Goal: Task Accomplishment & Management: Manage account settings

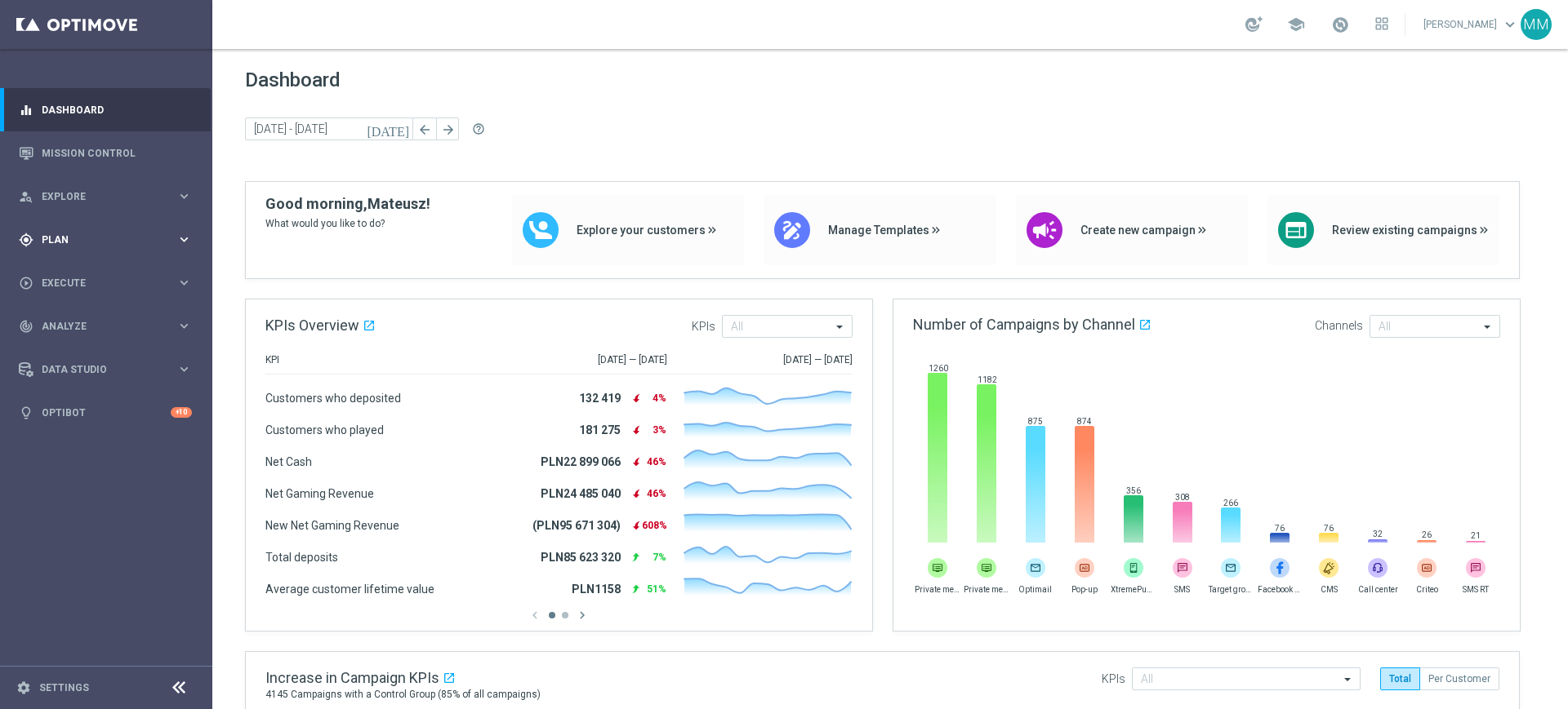
click at [102, 242] on span "Plan" at bounding box center [109, 240] width 135 height 9
click at [81, 269] on link "Target Groups" at bounding box center [106, 273] width 128 height 13
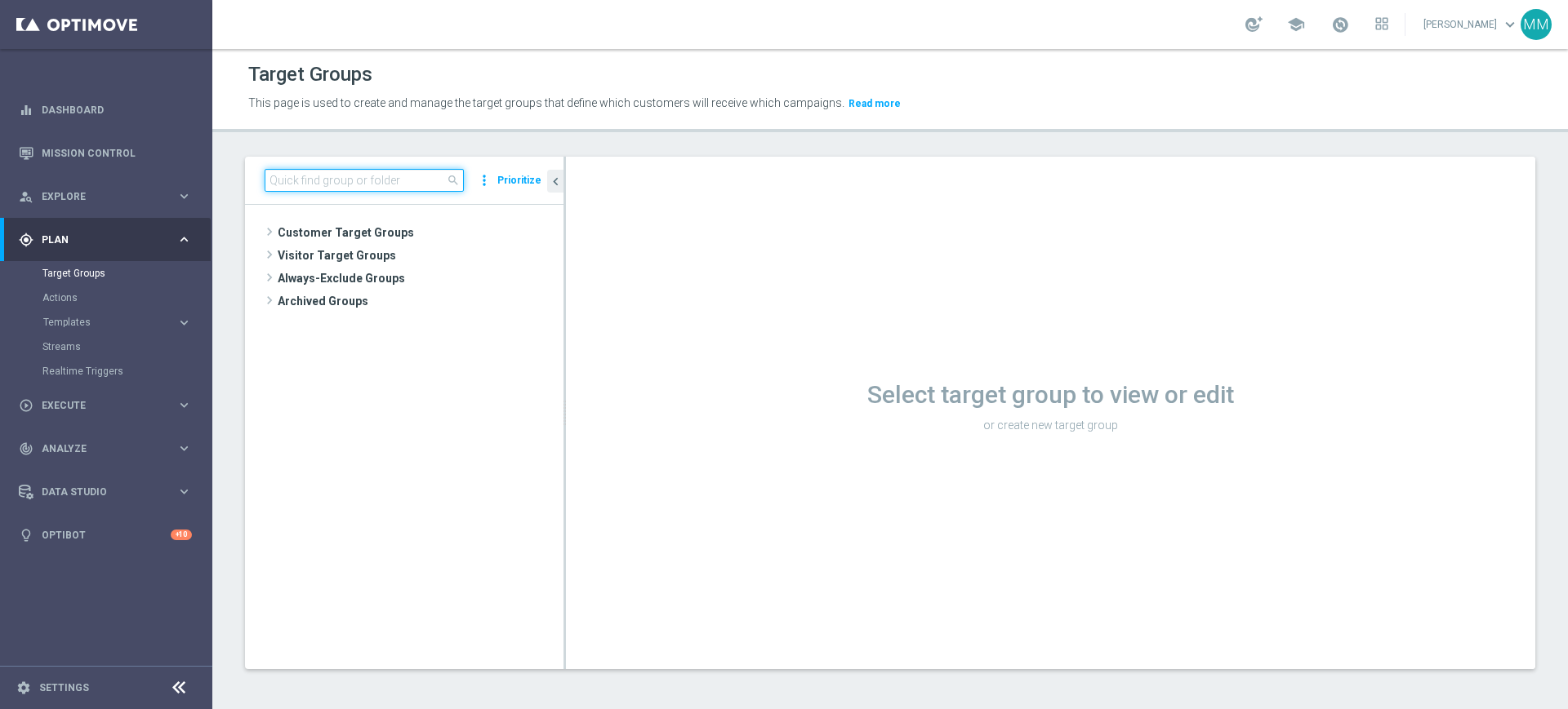
click at [384, 178] on input at bounding box center [364, 180] width 200 height 23
paste input "A_MIN_TARGET_BET_5ZL_POLSKIE_DRUZYNY_LK_011025"
type input "A_MIN_TARGET_BET_5ZL_POLSKIE_DRUZYNY_LK_011025"
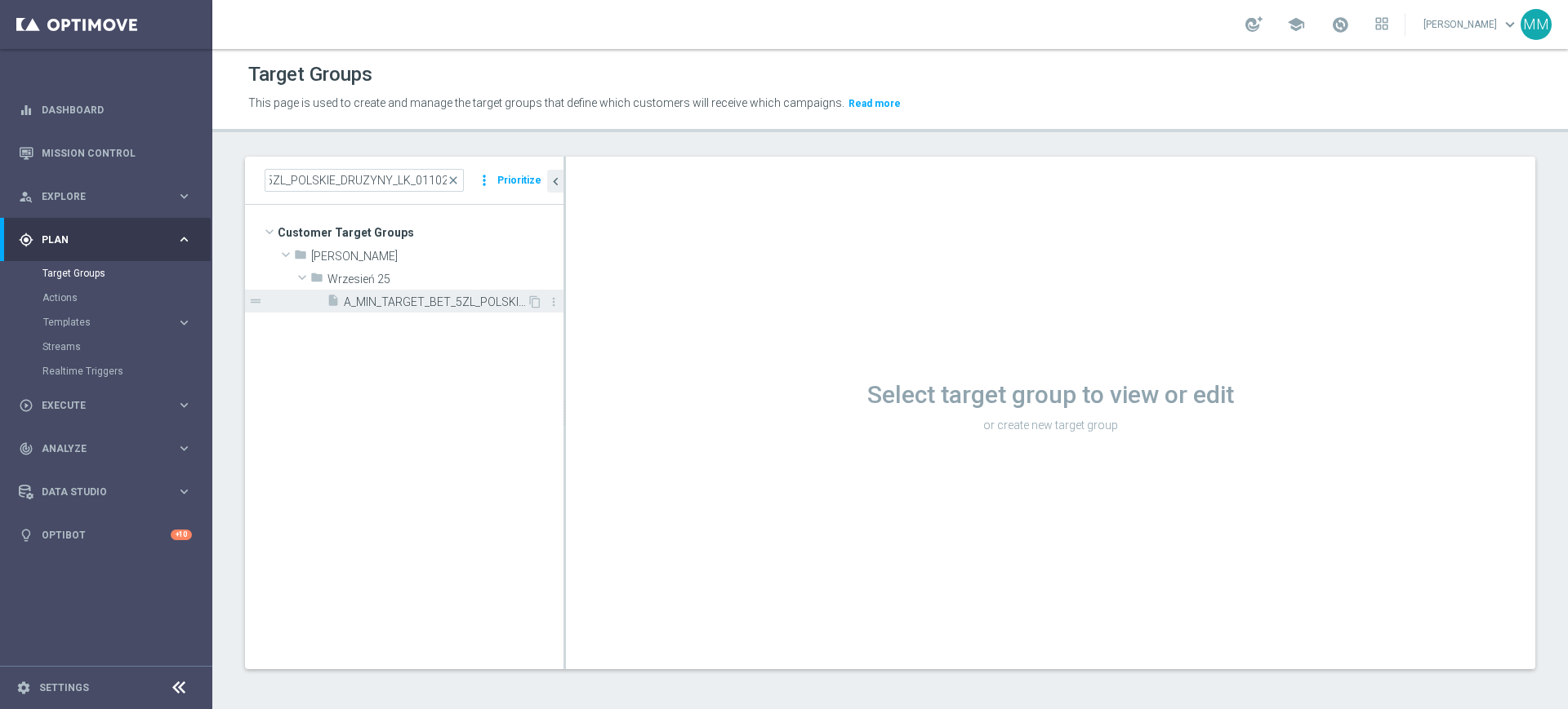
click at [412, 309] on div "insert_drive_file A_MIN_TARGET_BET_5ZL_POLSKIE_DRUZYNY_LK_011025" at bounding box center [427, 301] width 200 height 23
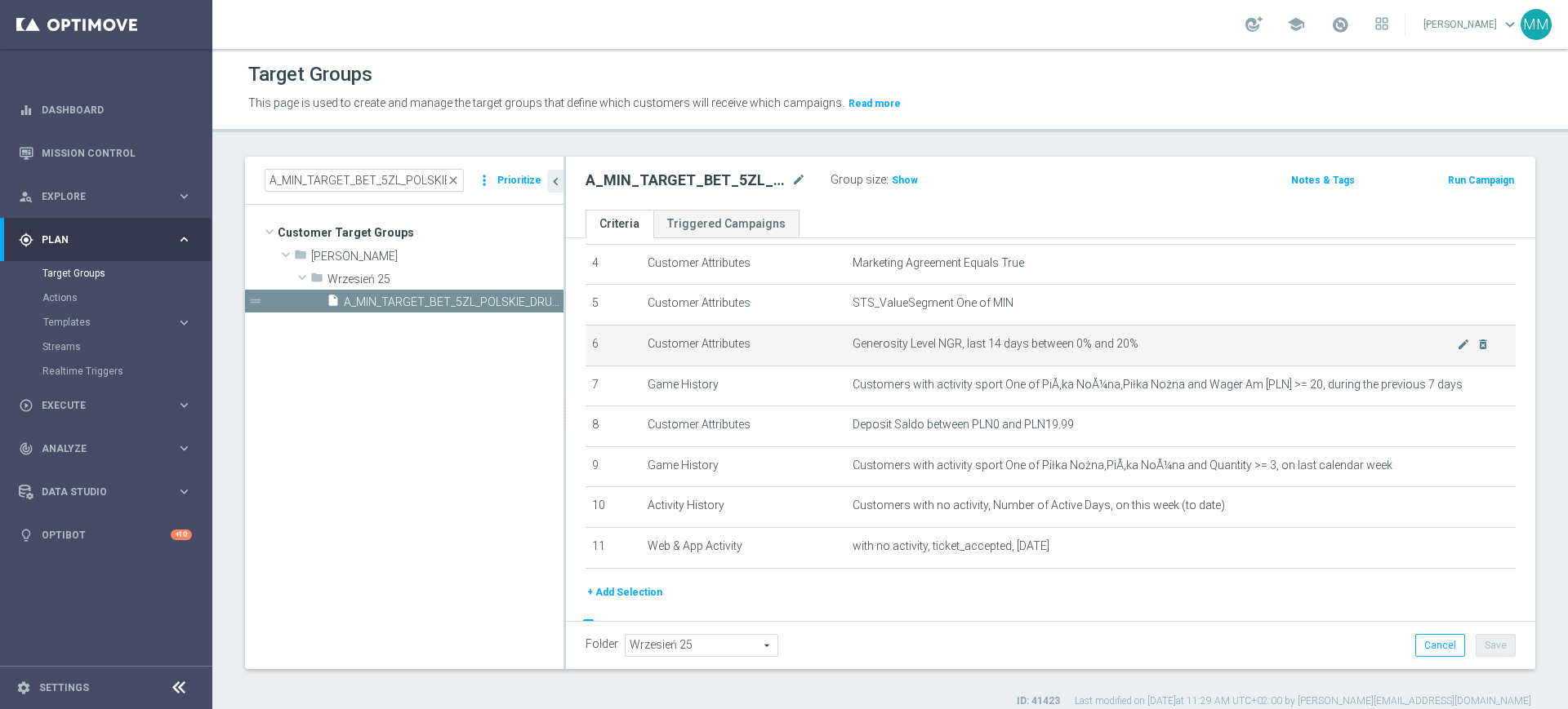
scroll to position [204, 0]
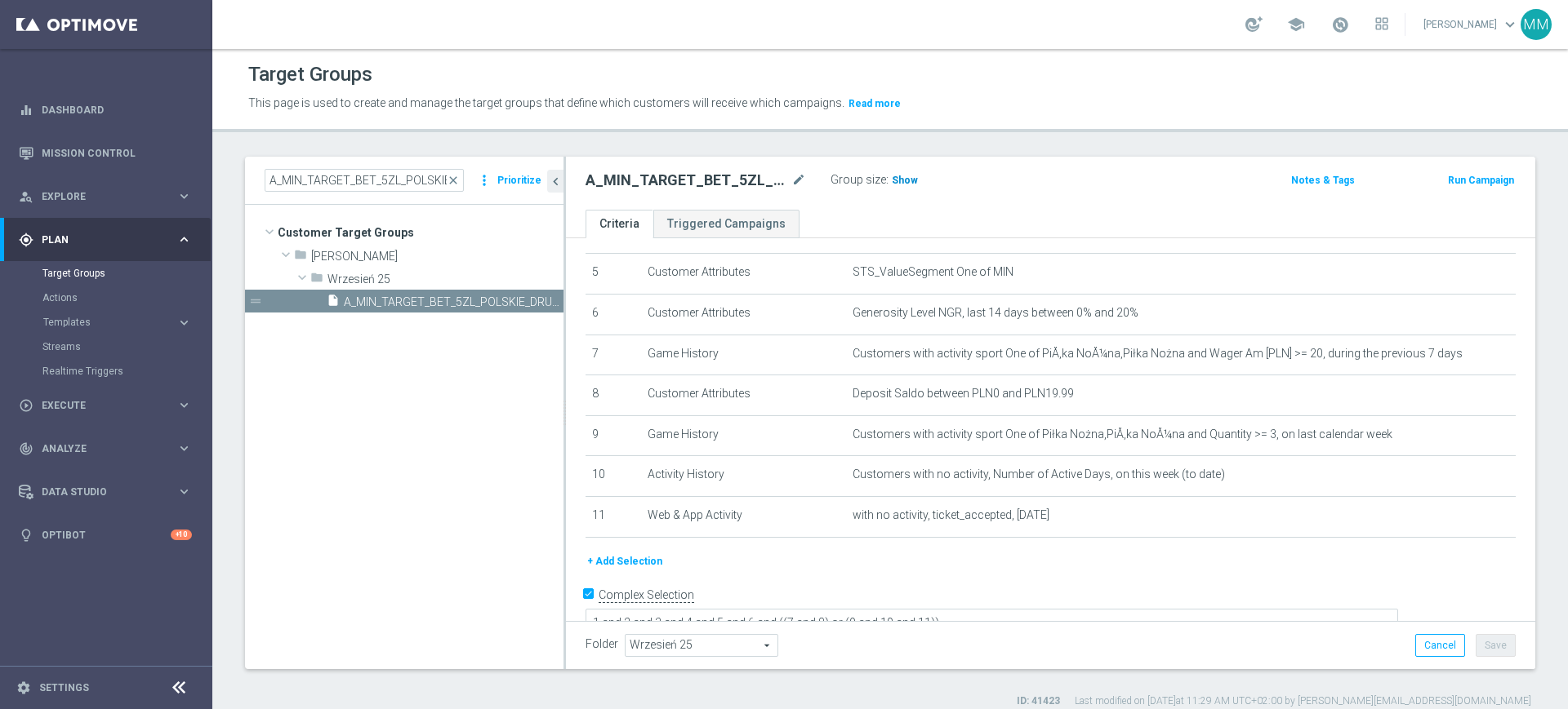
click at [914, 176] on h3 "Show" at bounding box center [905, 180] width 29 height 18
click at [124, 158] on link "Mission Control" at bounding box center [117, 152] width 150 height 44
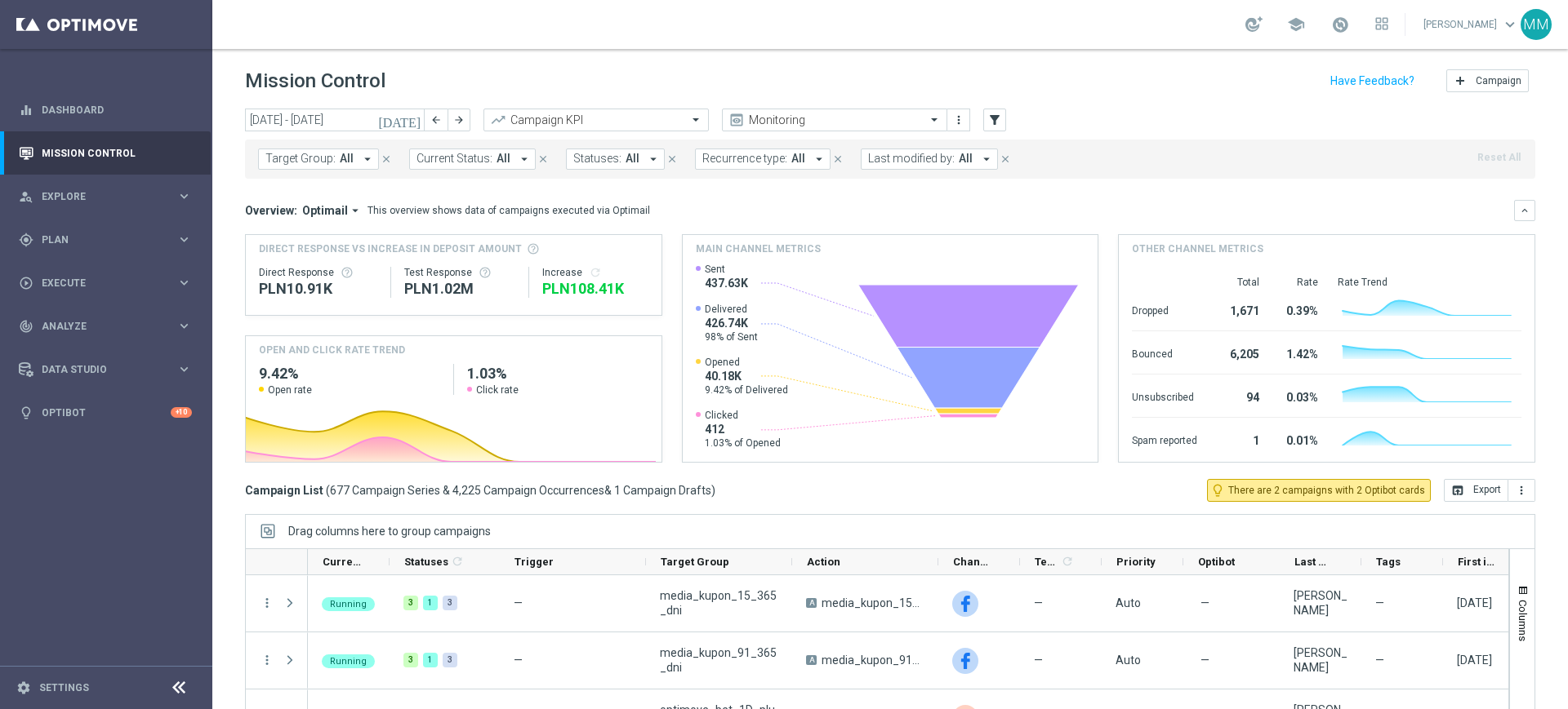
click at [341, 161] on span "All" at bounding box center [347, 158] width 14 height 14
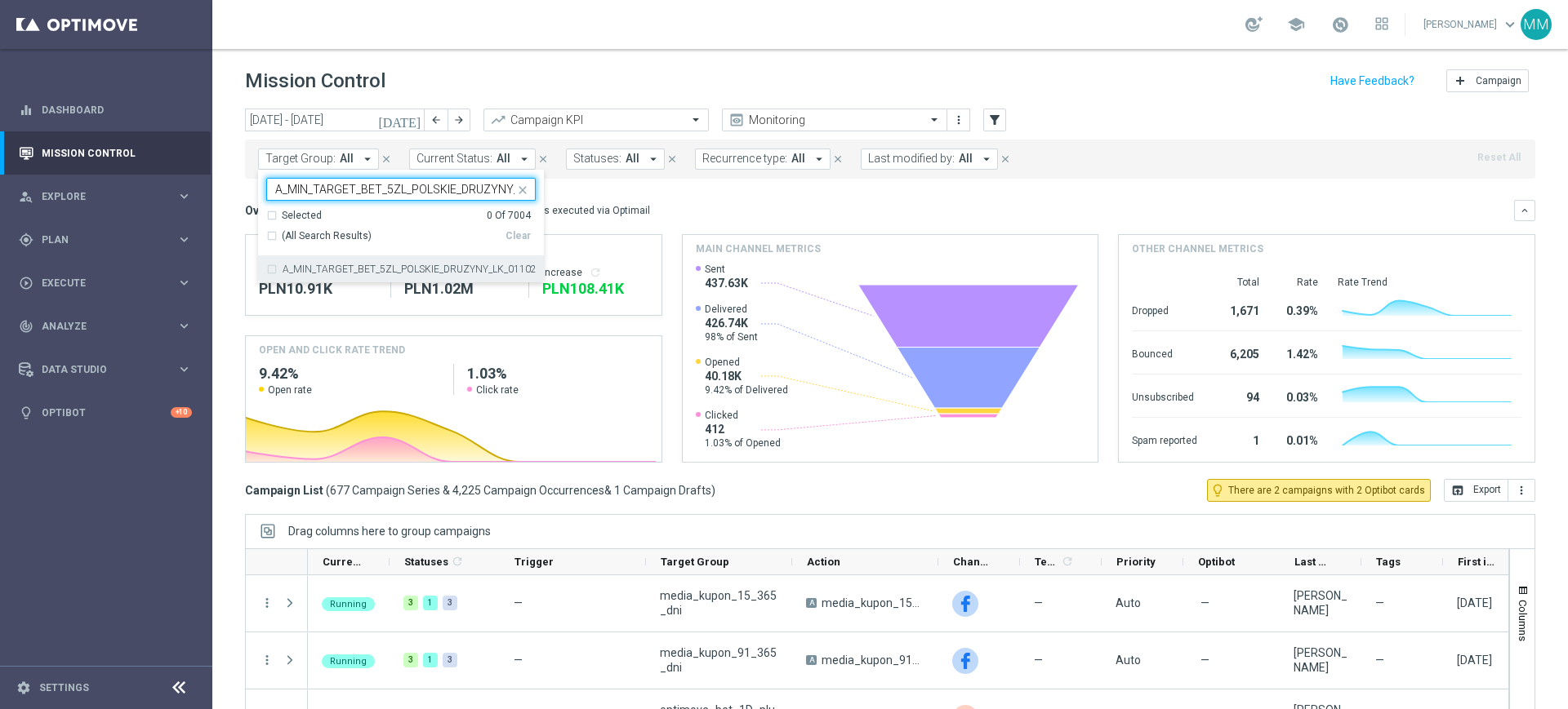
scroll to position [0, 57]
click at [366, 259] on div "A_MIN_TARGET_BET_5ZL_POLSKIE_DRUZYNY_LK_011025" at bounding box center [401, 269] width 270 height 27
type input "A_MIN_TARGET_BET_5ZL_POLSKIE_DRUZYNY_LK_011025"
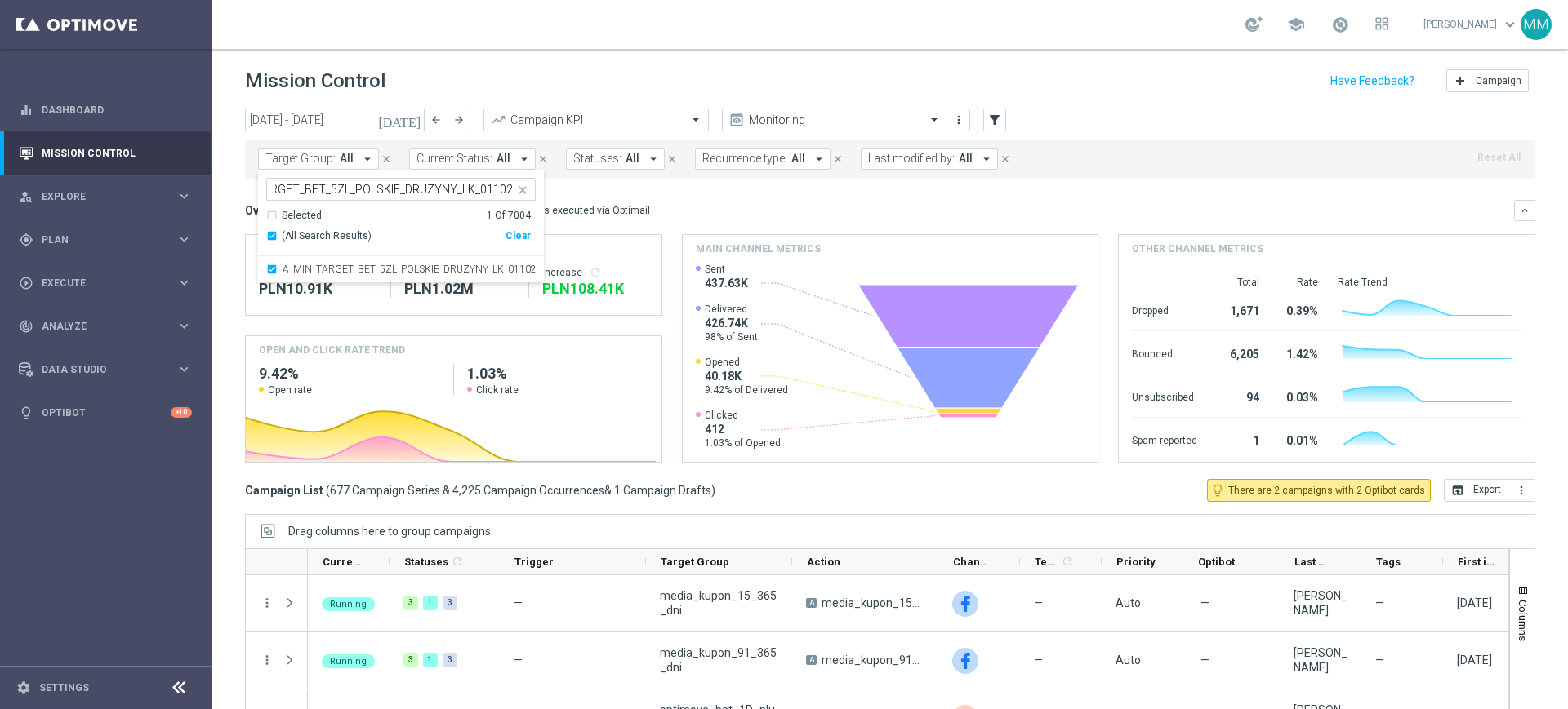
scroll to position [0, 0]
click at [670, 239] on div "Direct Response VS Increase In Deposit Amount Direct Response PLN10.91K Test Re…" at bounding box center [890, 349] width 1290 height 229
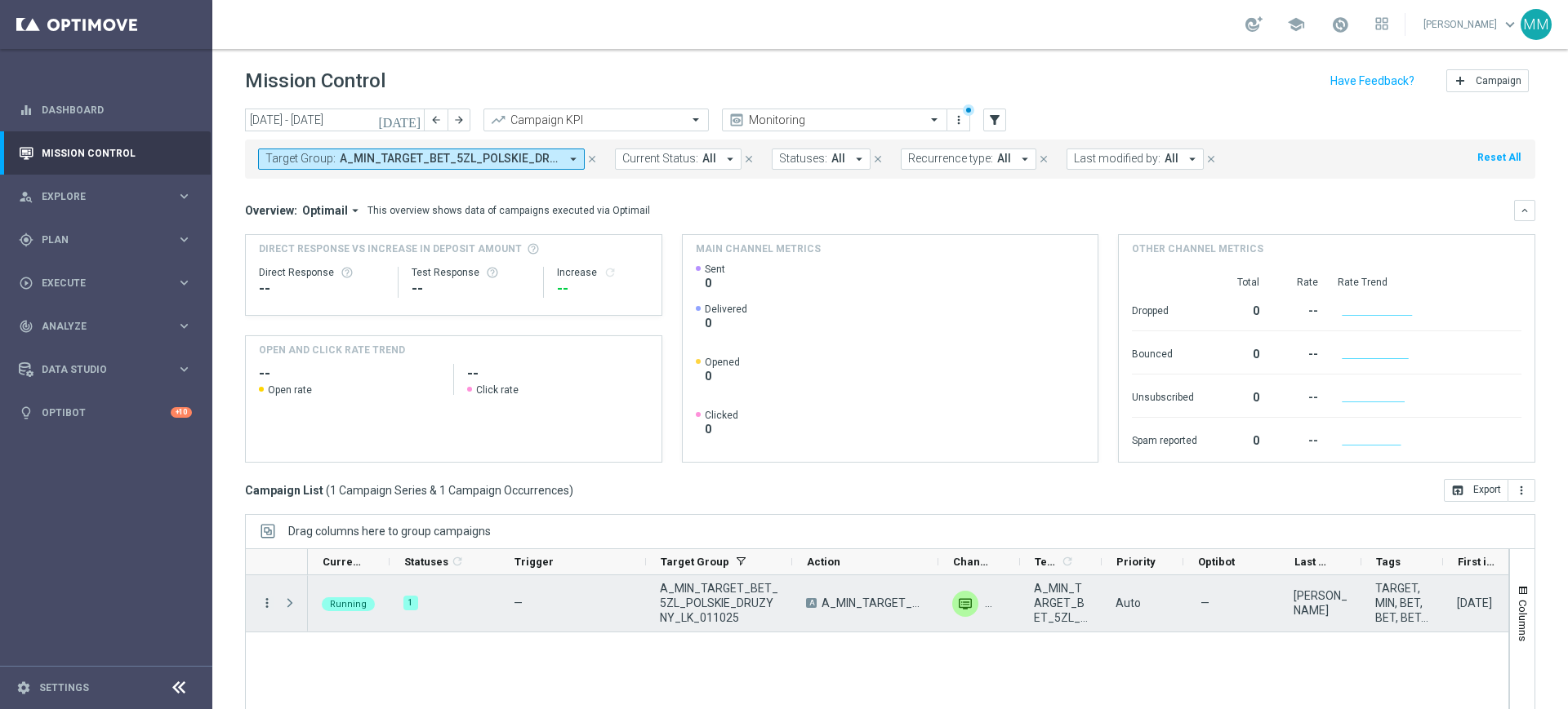
click at [269, 596] on icon "more_vert" at bounding box center [266, 603] width 15 height 15
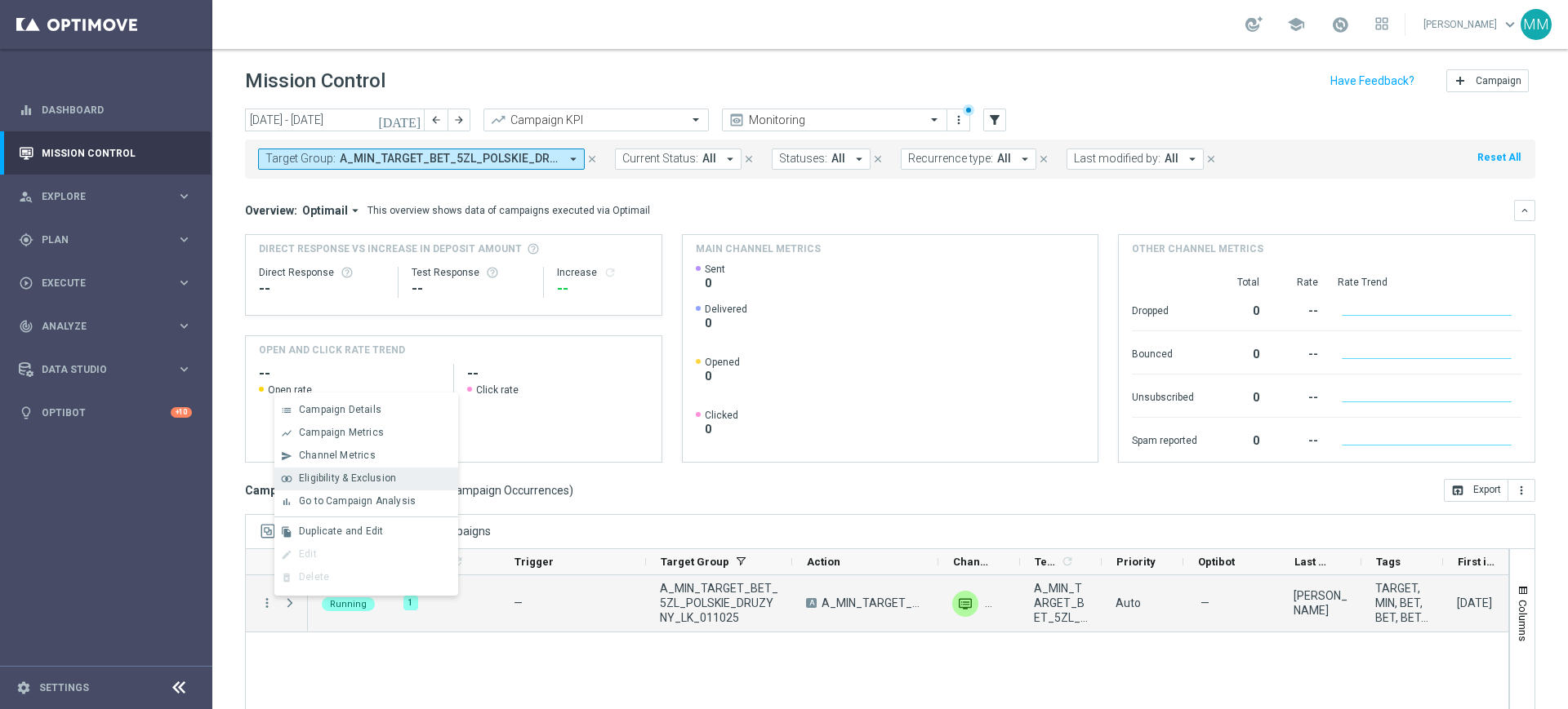
click at [389, 474] on span "Eligibility & Exclusion" at bounding box center [347, 478] width 97 height 11
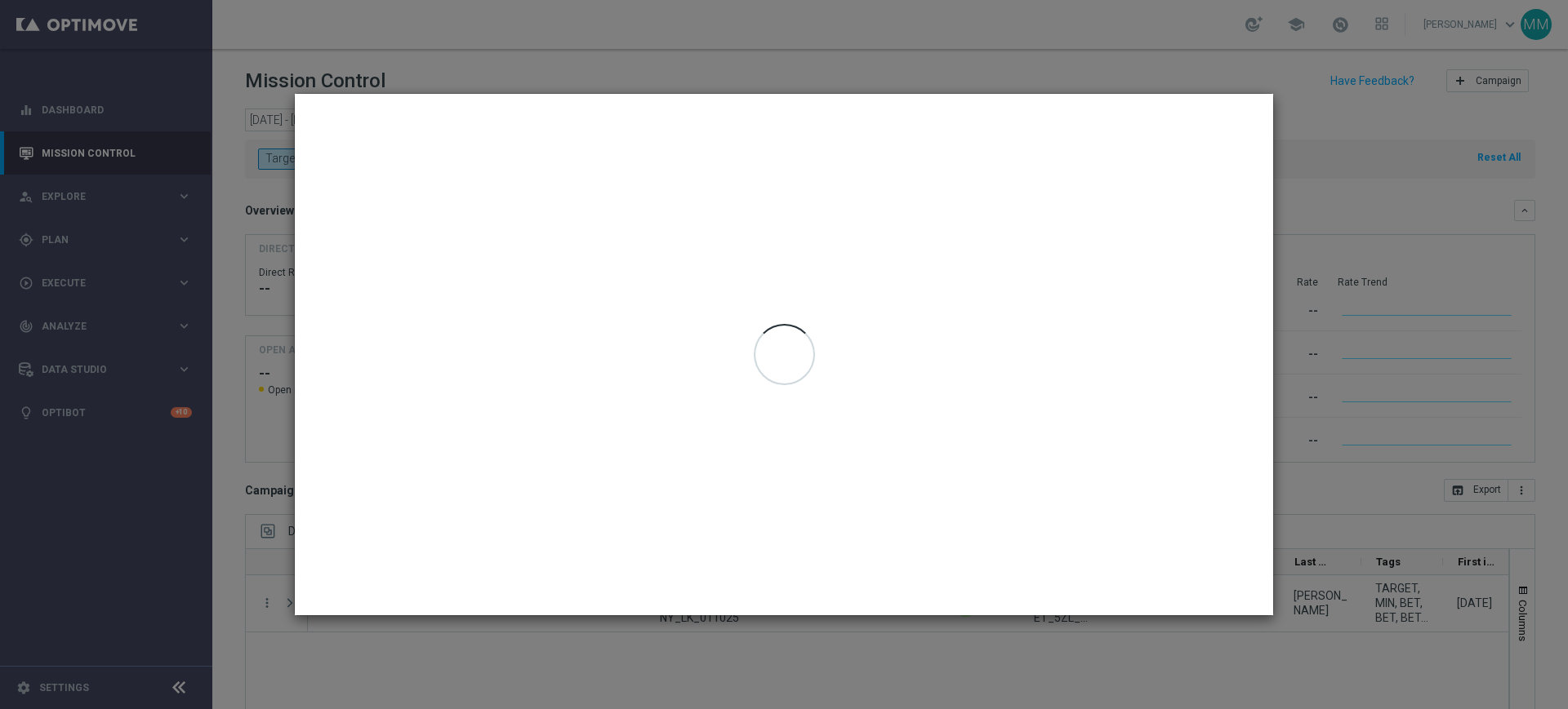
type input "[DATE] - [DATE]"
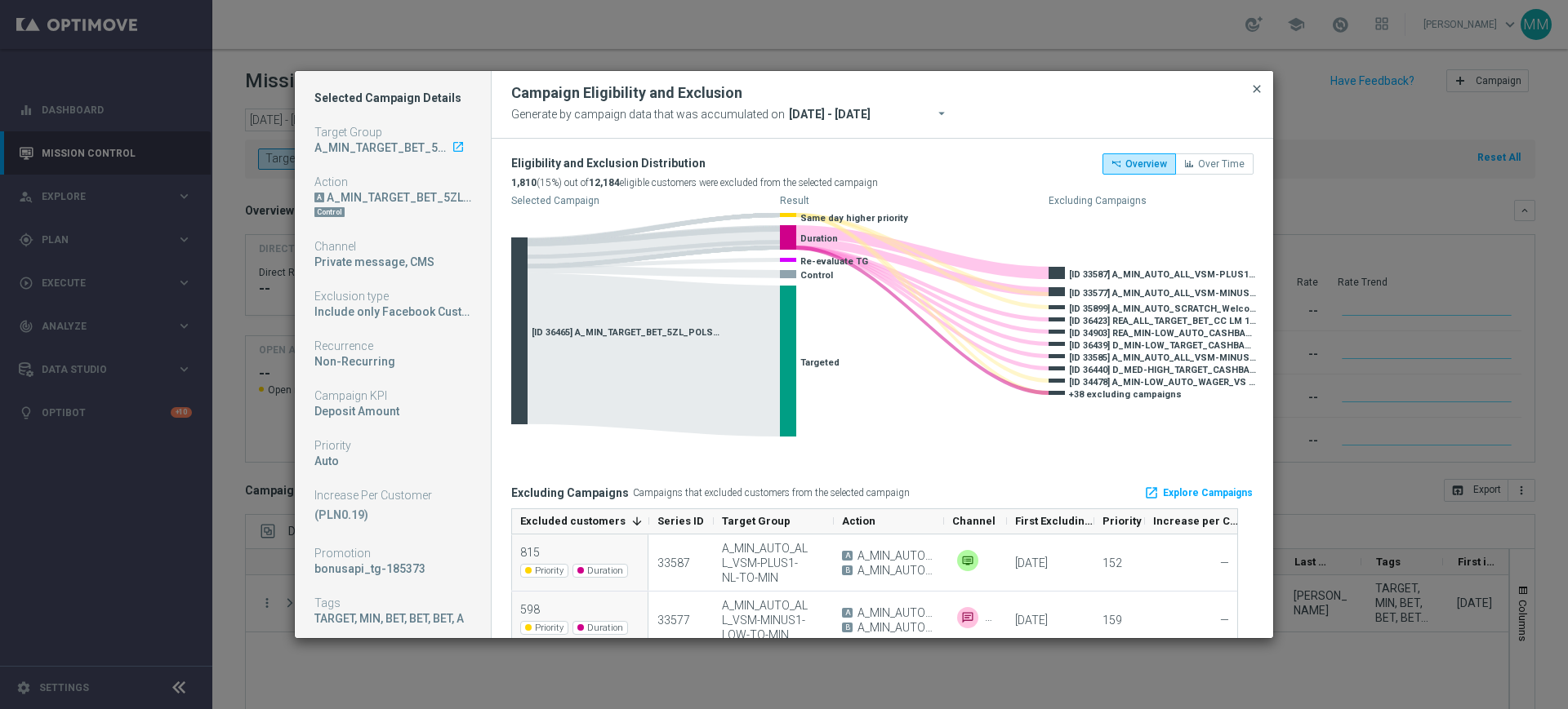
click at [1262, 92] on span "close" at bounding box center [1257, 88] width 13 height 13
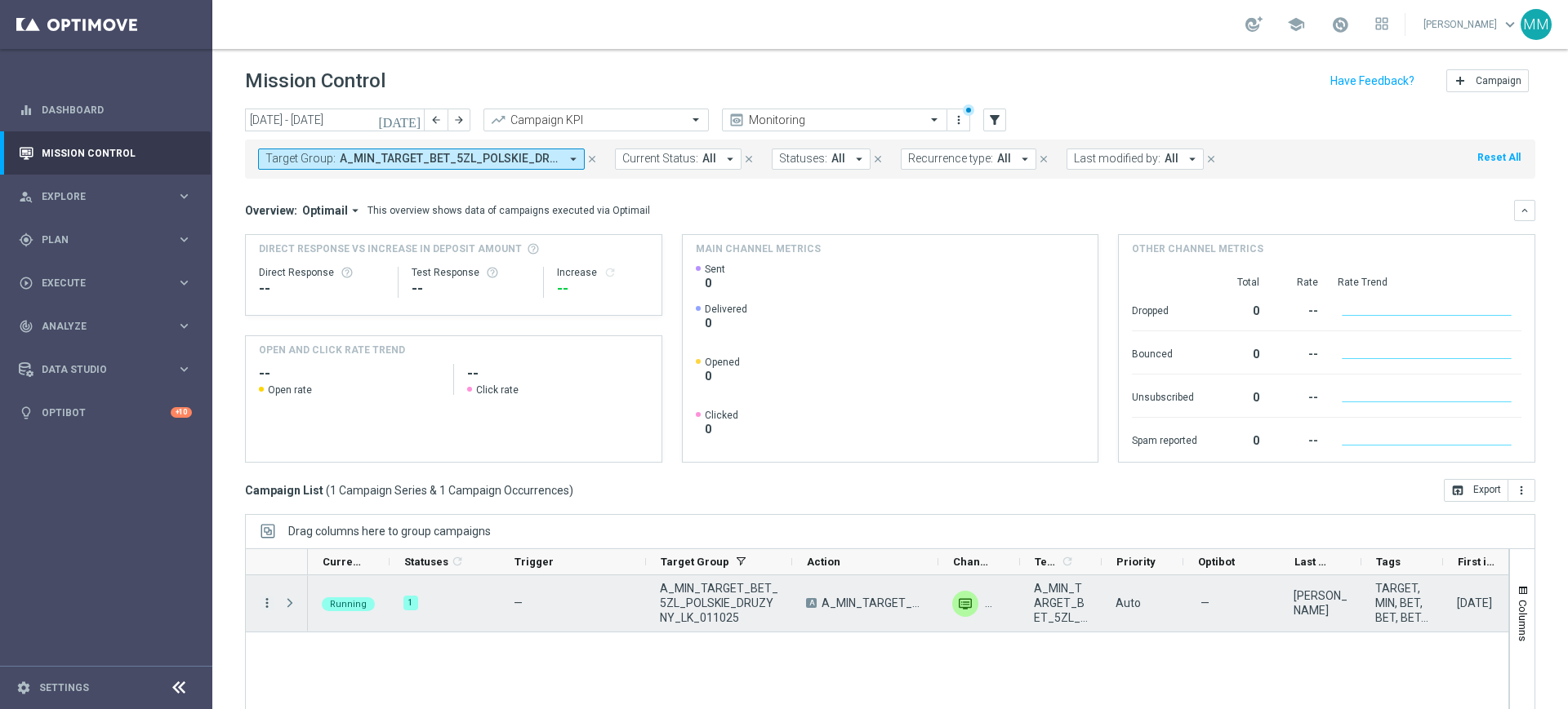
click at [262, 597] on icon "more_vert" at bounding box center [266, 603] width 15 height 15
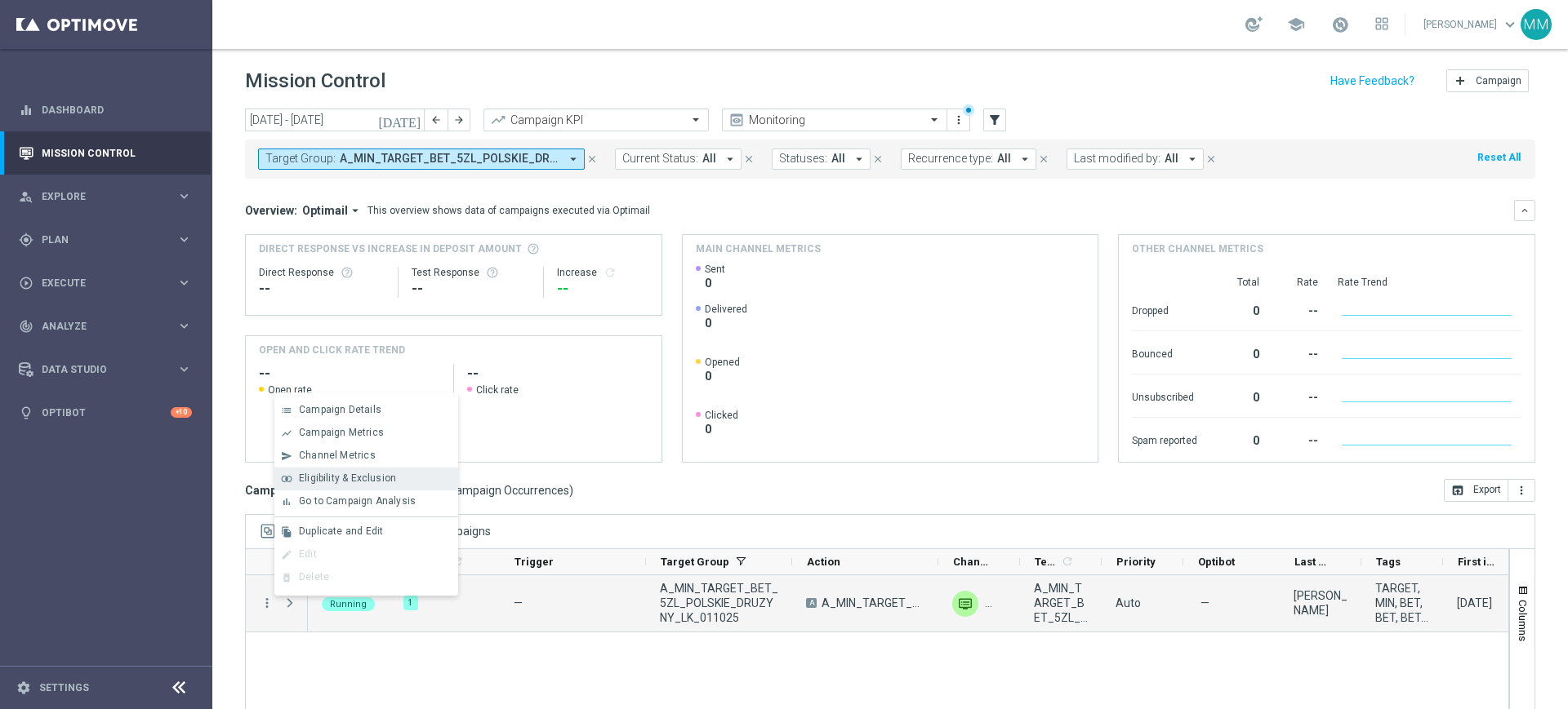
click at [387, 474] on span "Eligibility & Exclusion" at bounding box center [347, 478] width 97 height 11
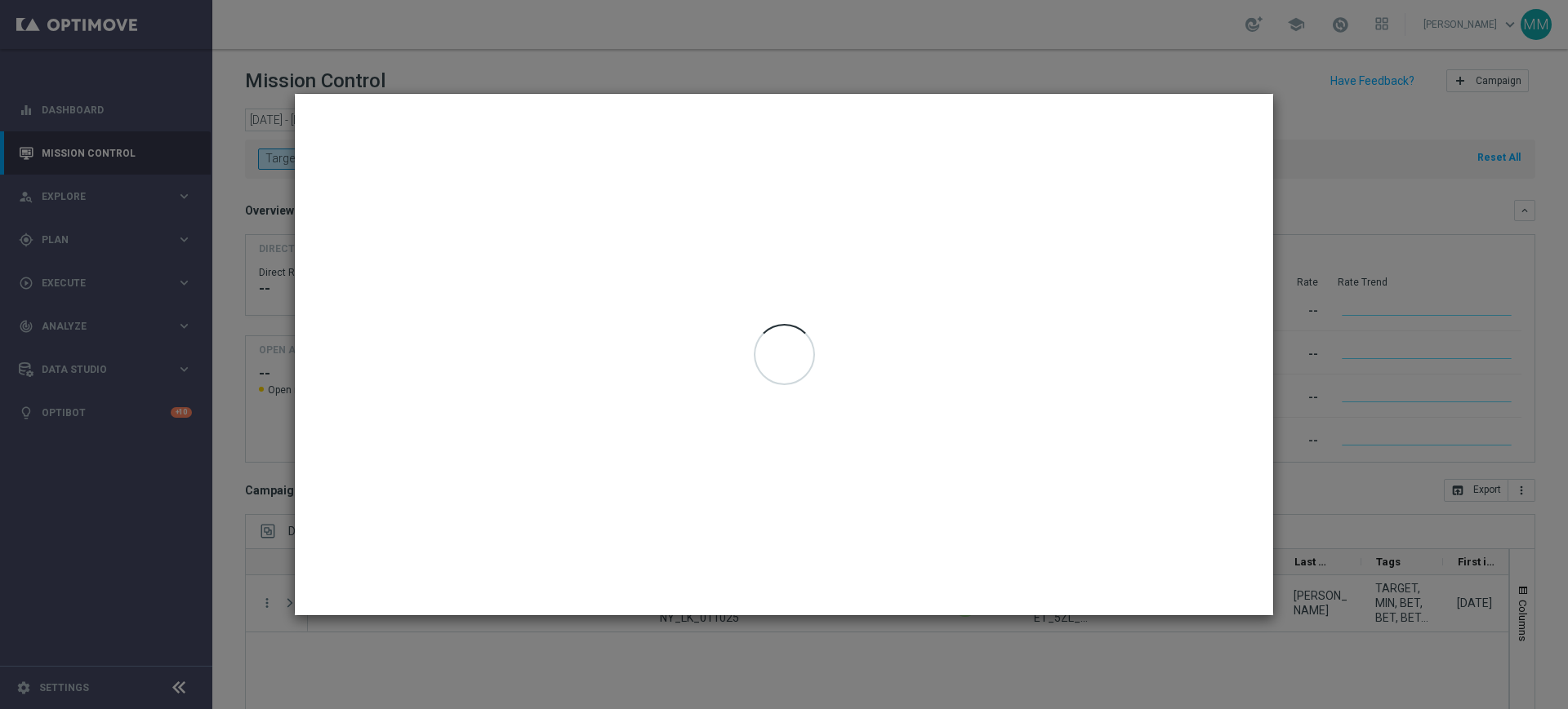
type input "[DATE] - [DATE]"
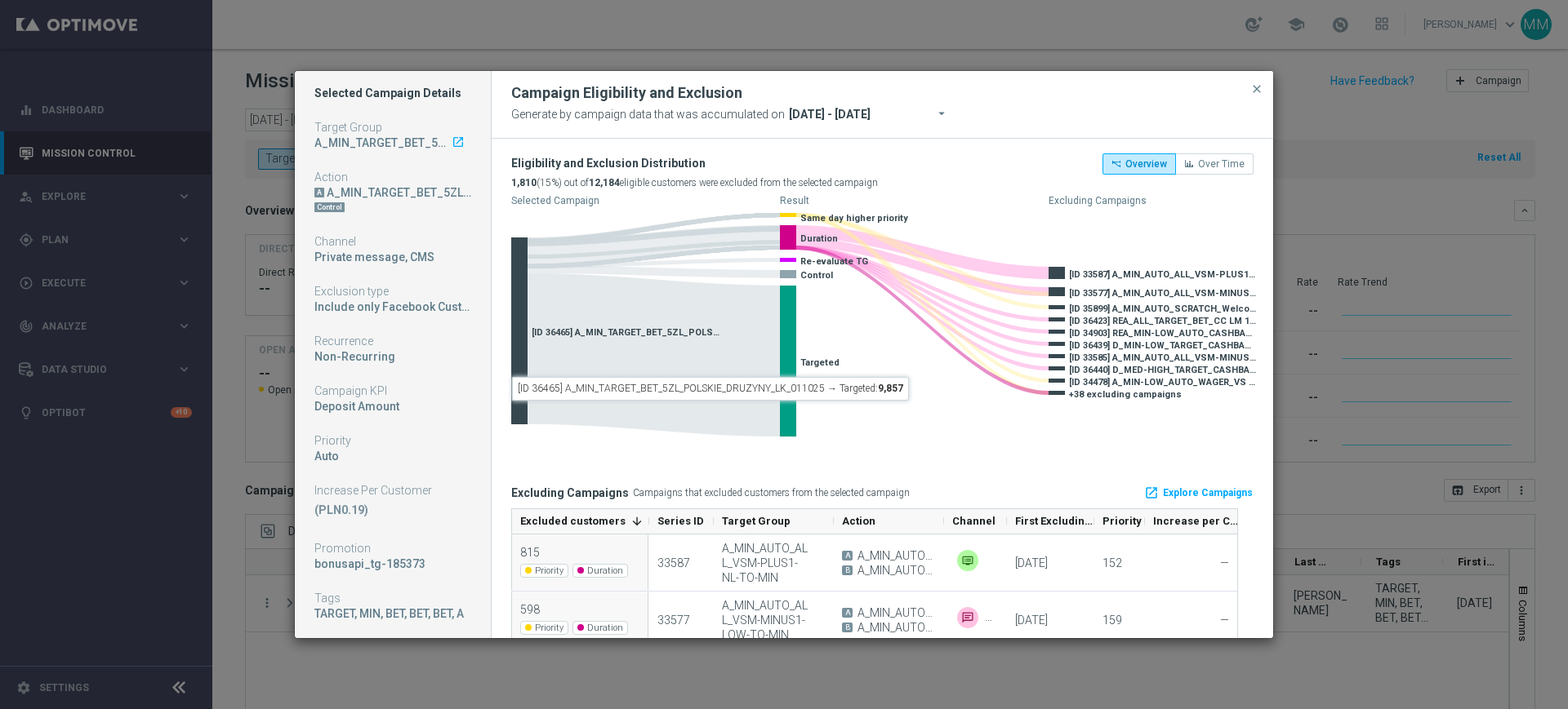
scroll to position [8, 0]
click at [1254, 94] on span "close" at bounding box center [1257, 88] width 13 height 13
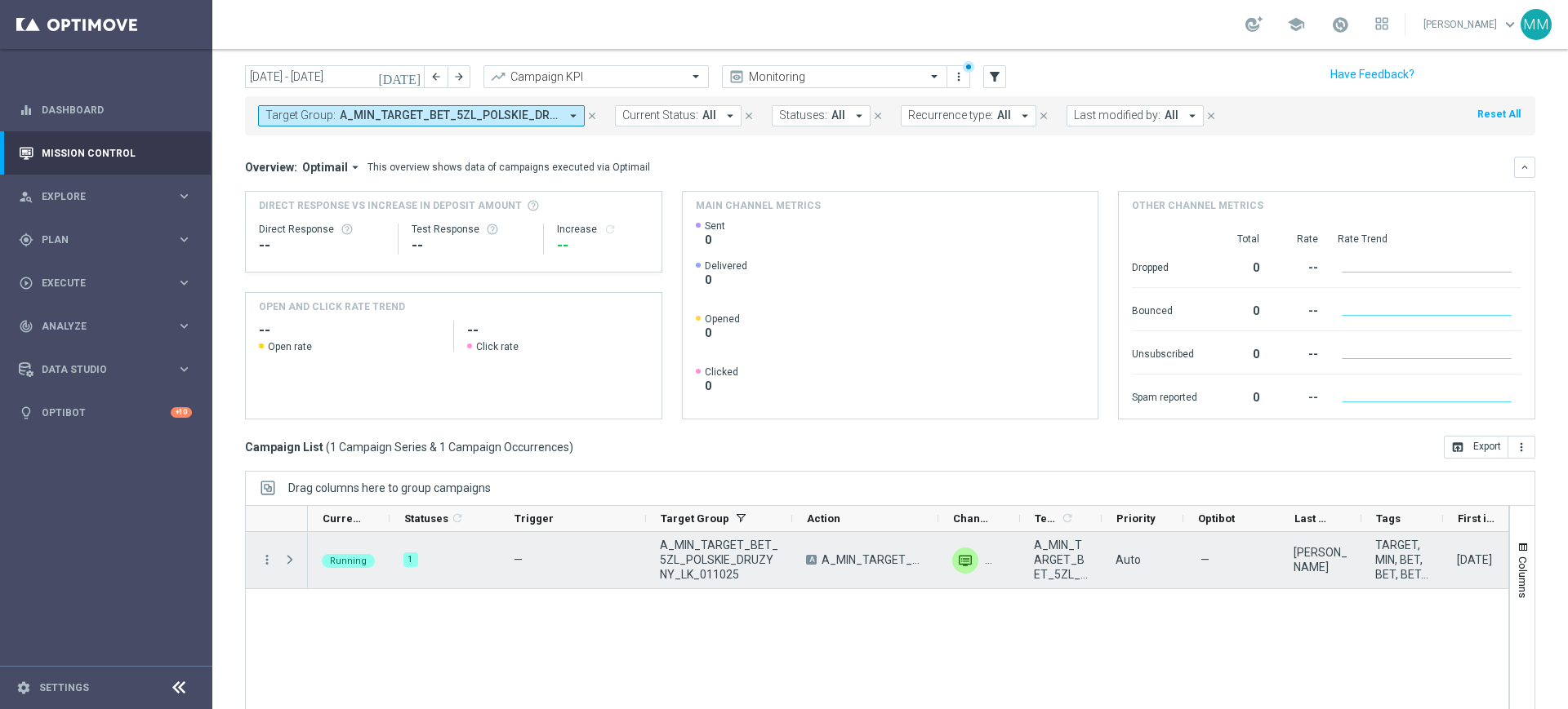
scroll to position [102, 0]
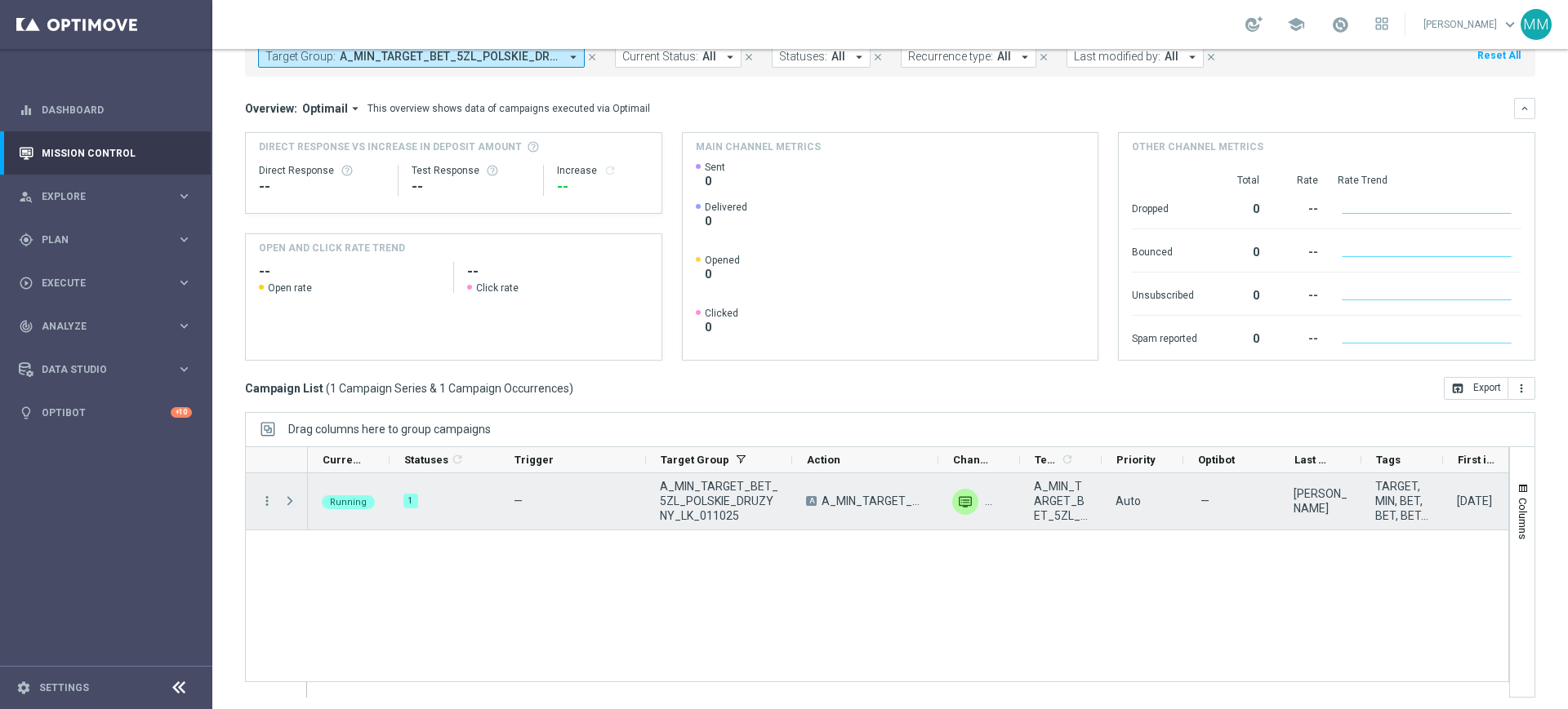
click at [287, 504] on span "Press SPACE to select this row." at bounding box center [290, 501] width 15 height 13
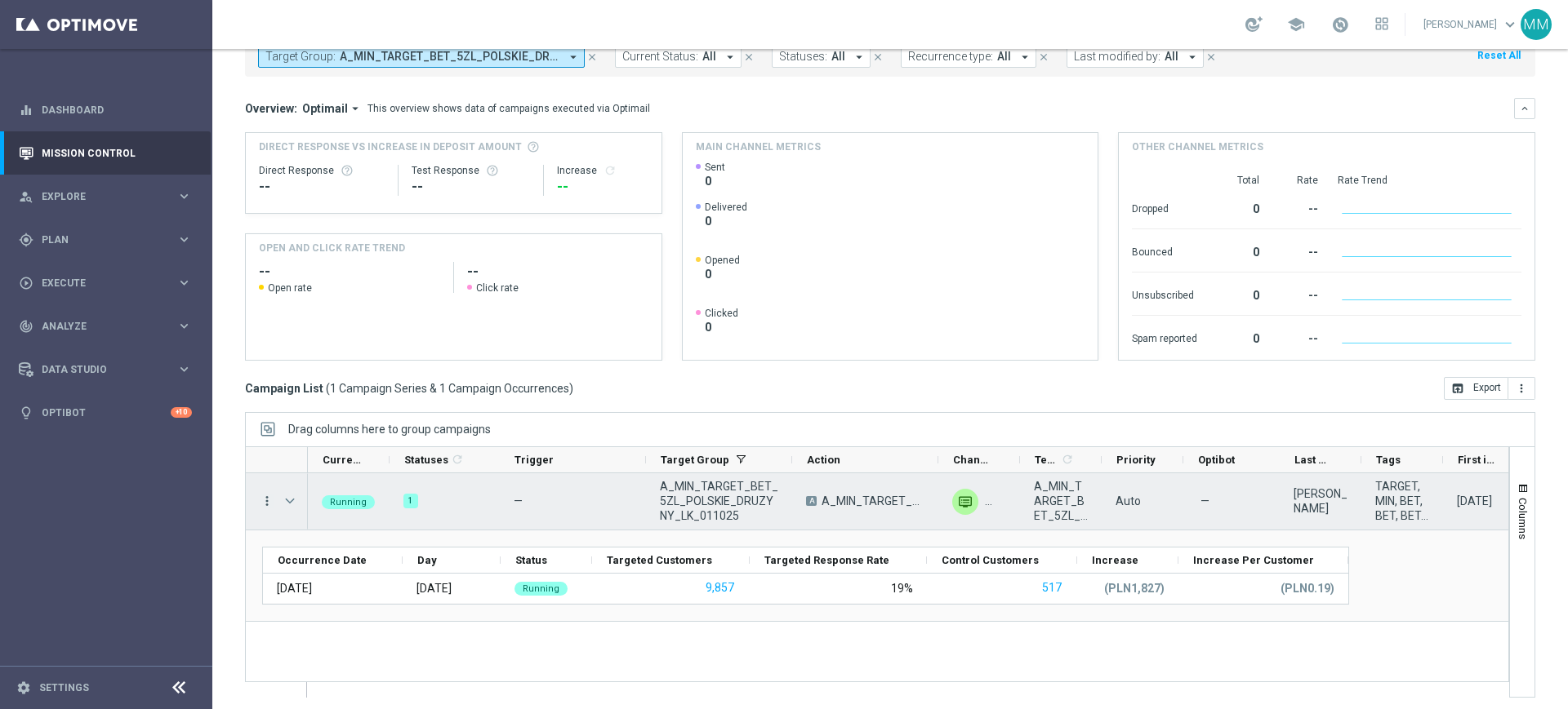
click at [271, 502] on icon "more_vert" at bounding box center [266, 501] width 15 height 15
click at [303, 515] on span "Campaign Details" at bounding box center [340, 510] width 82 height 11
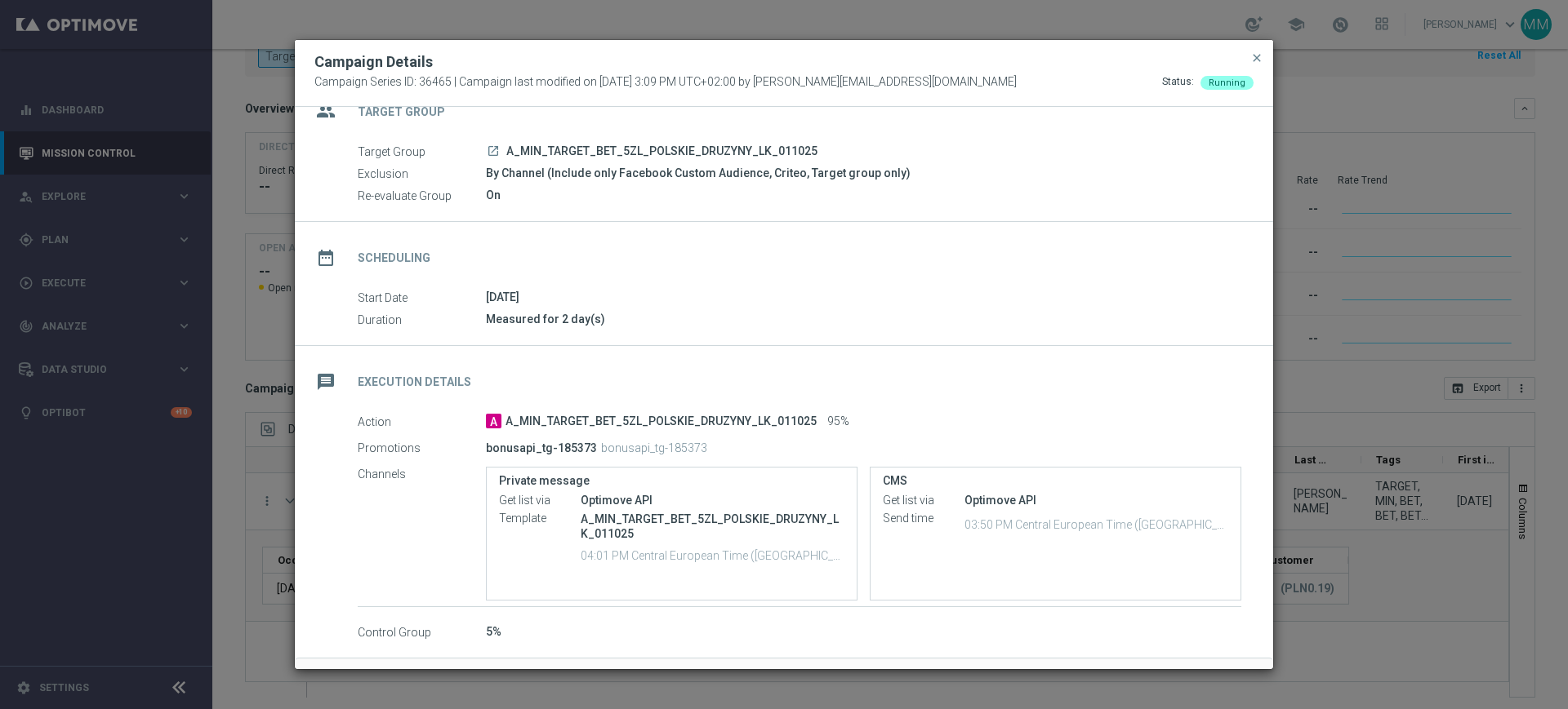
scroll to position [0, 0]
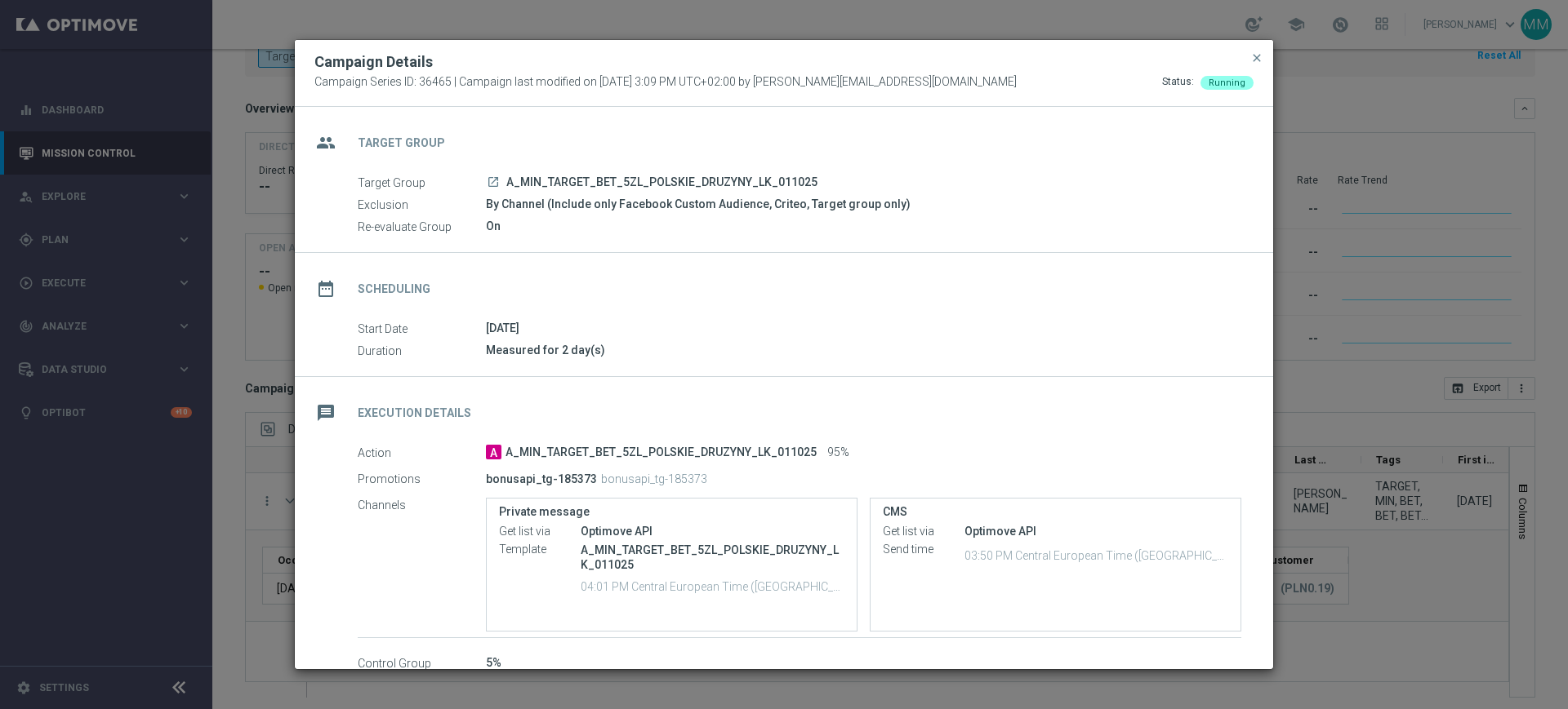
click at [1264, 54] on button "close" at bounding box center [1257, 57] width 16 height 20
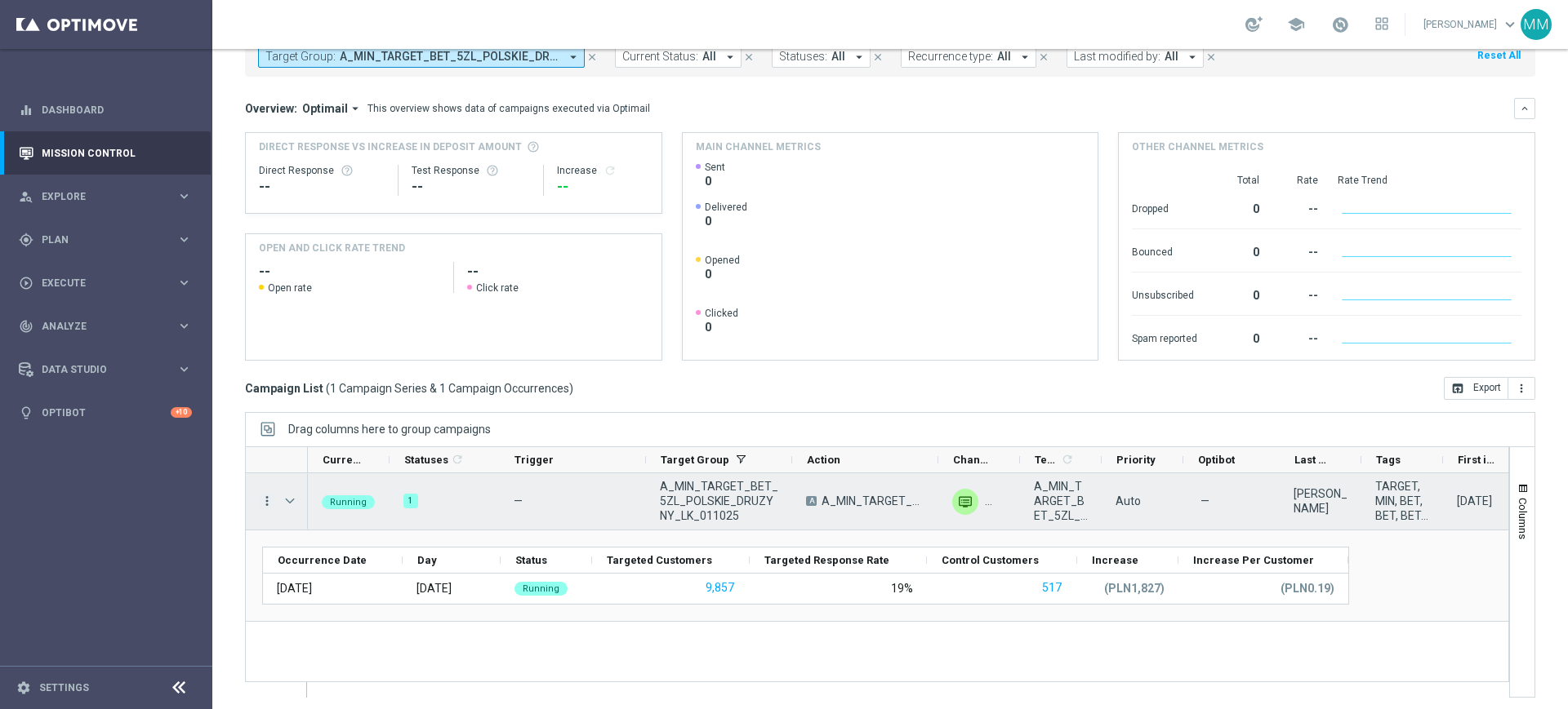
click at [260, 504] on icon "more_vert" at bounding box center [266, 501] width 15 height 15
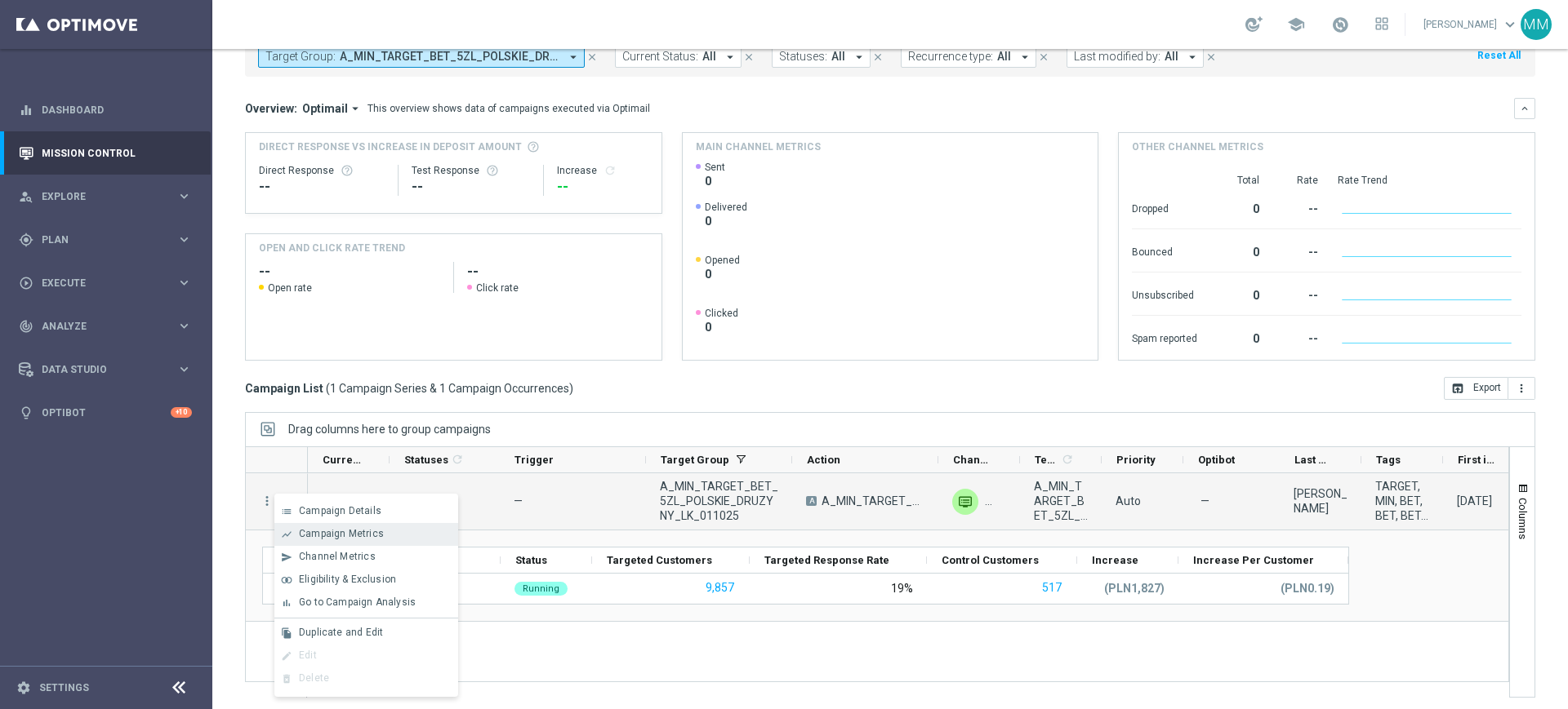
click at [340, 539] on div "show_chart Campaign Metrics" at bounding box center [366, 534] width 183 height 23
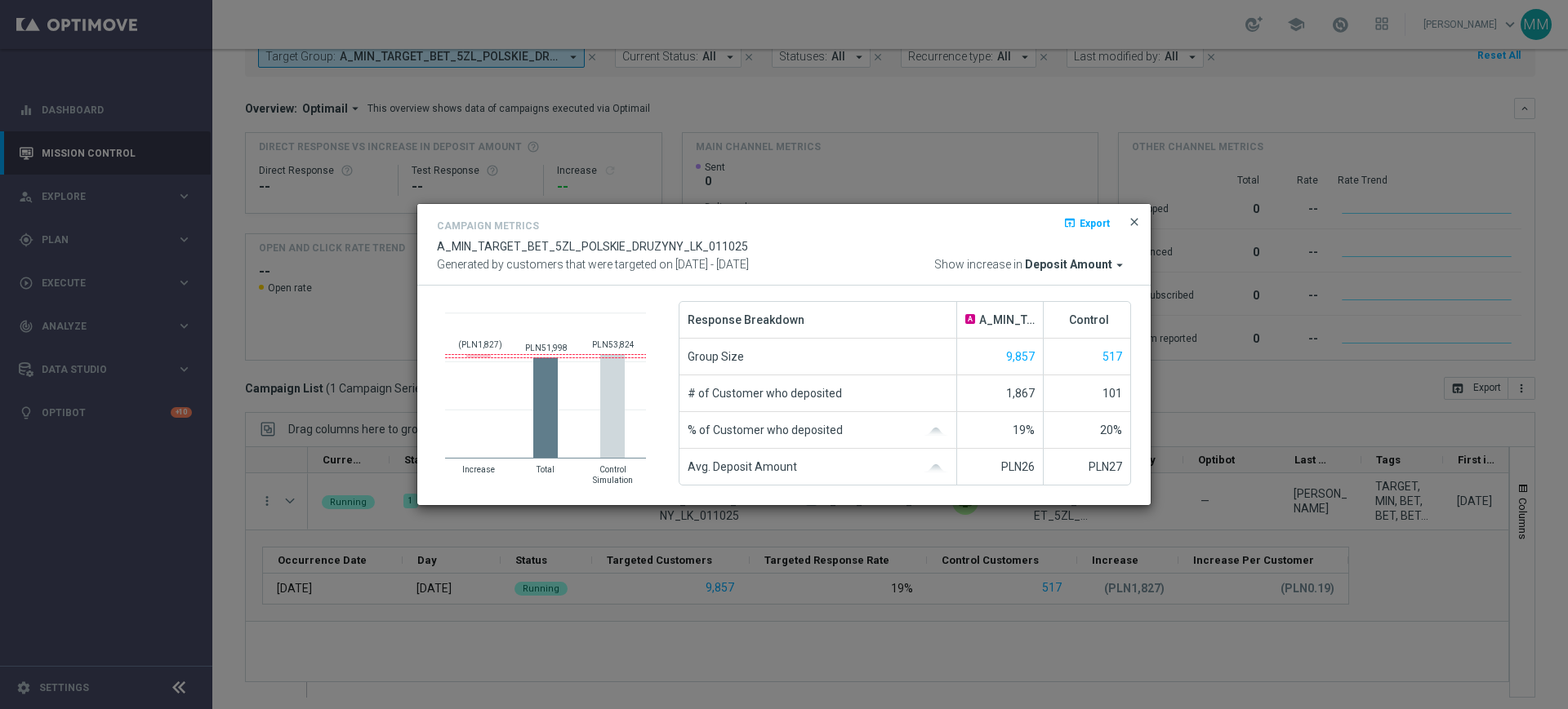
click at [1129, 218] on span "close" at bounding box center [1134, 222] width 13 height 13
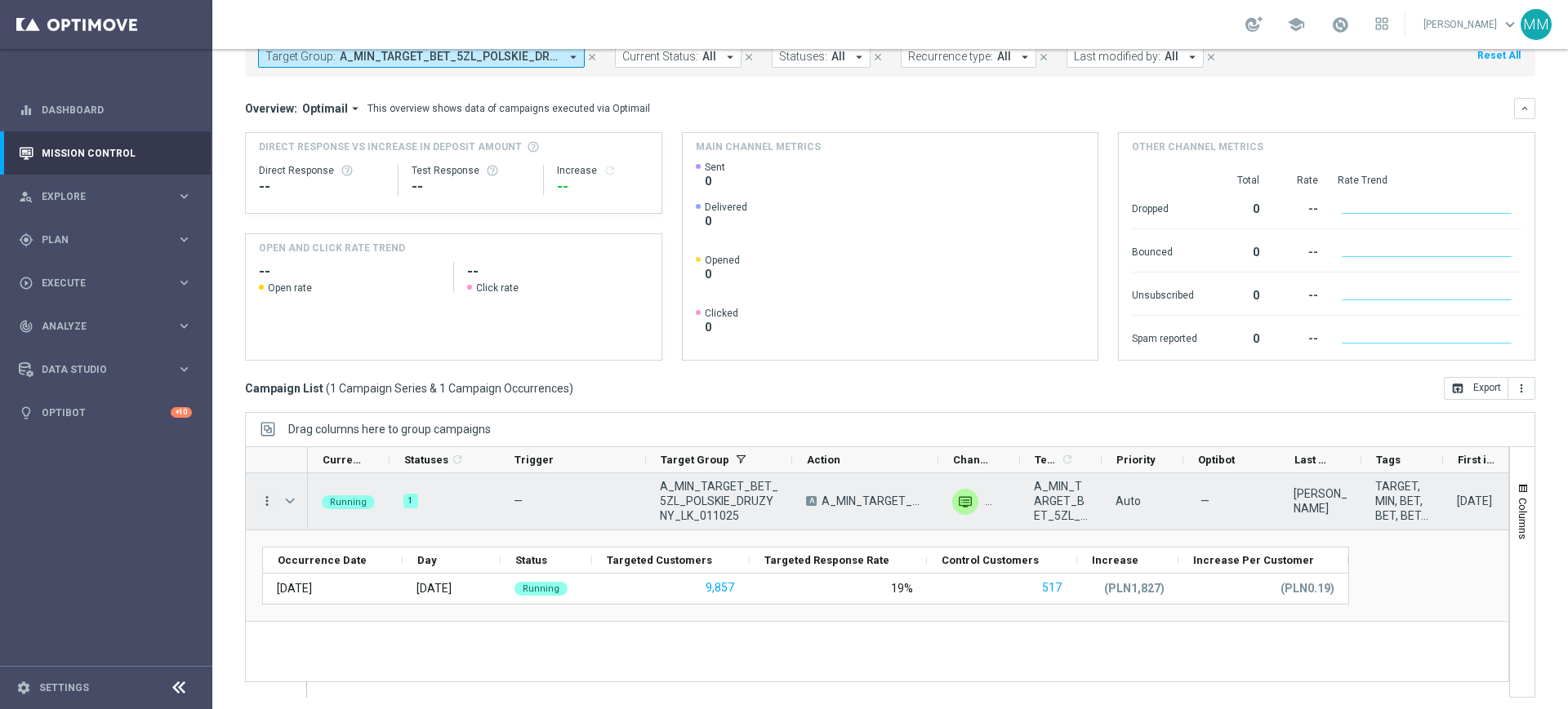
click at [272, 503] on icon "more_vert" at bounding box center [266, 501] width 15 height 15
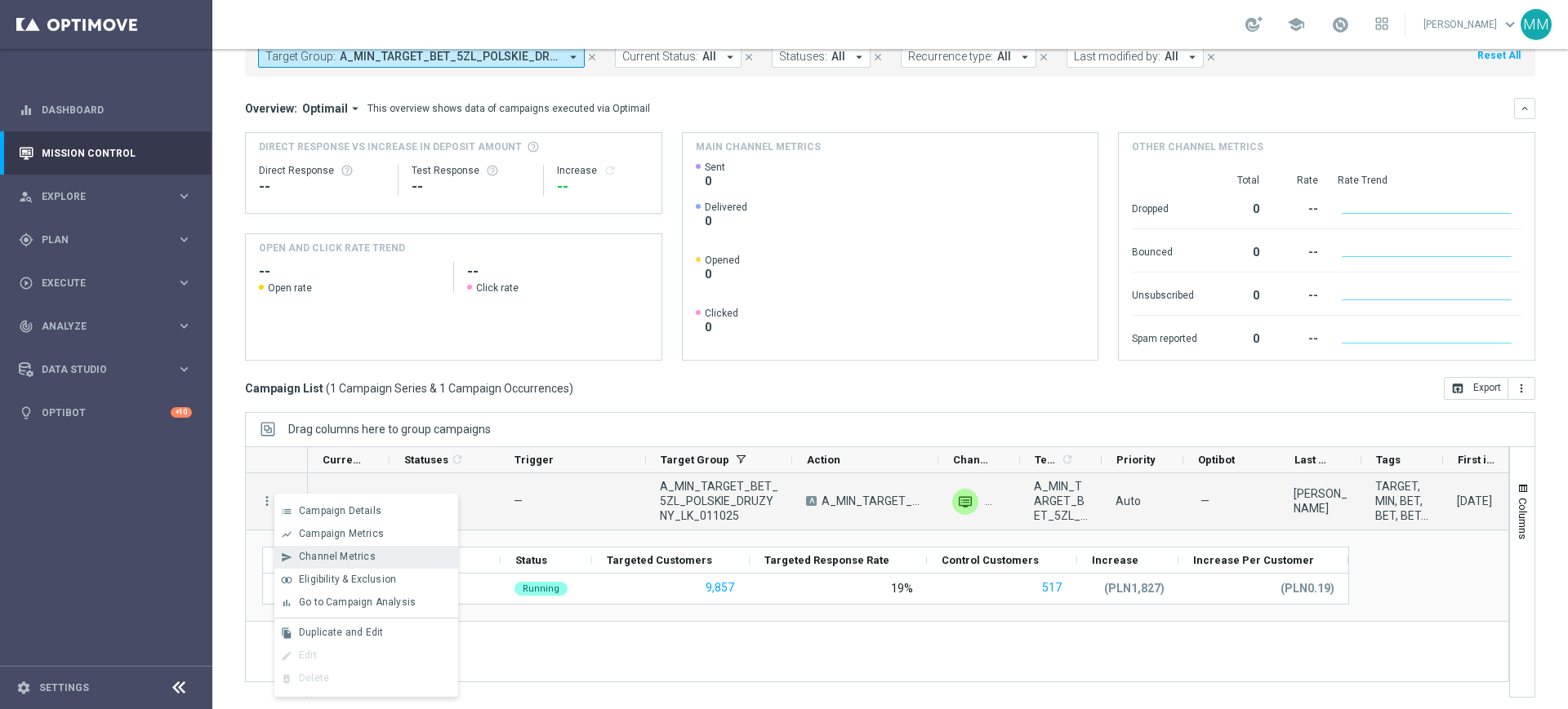
click at [352, 557] on span "Channel Metrics" at bounding box center [338, 556] width 77 height 11
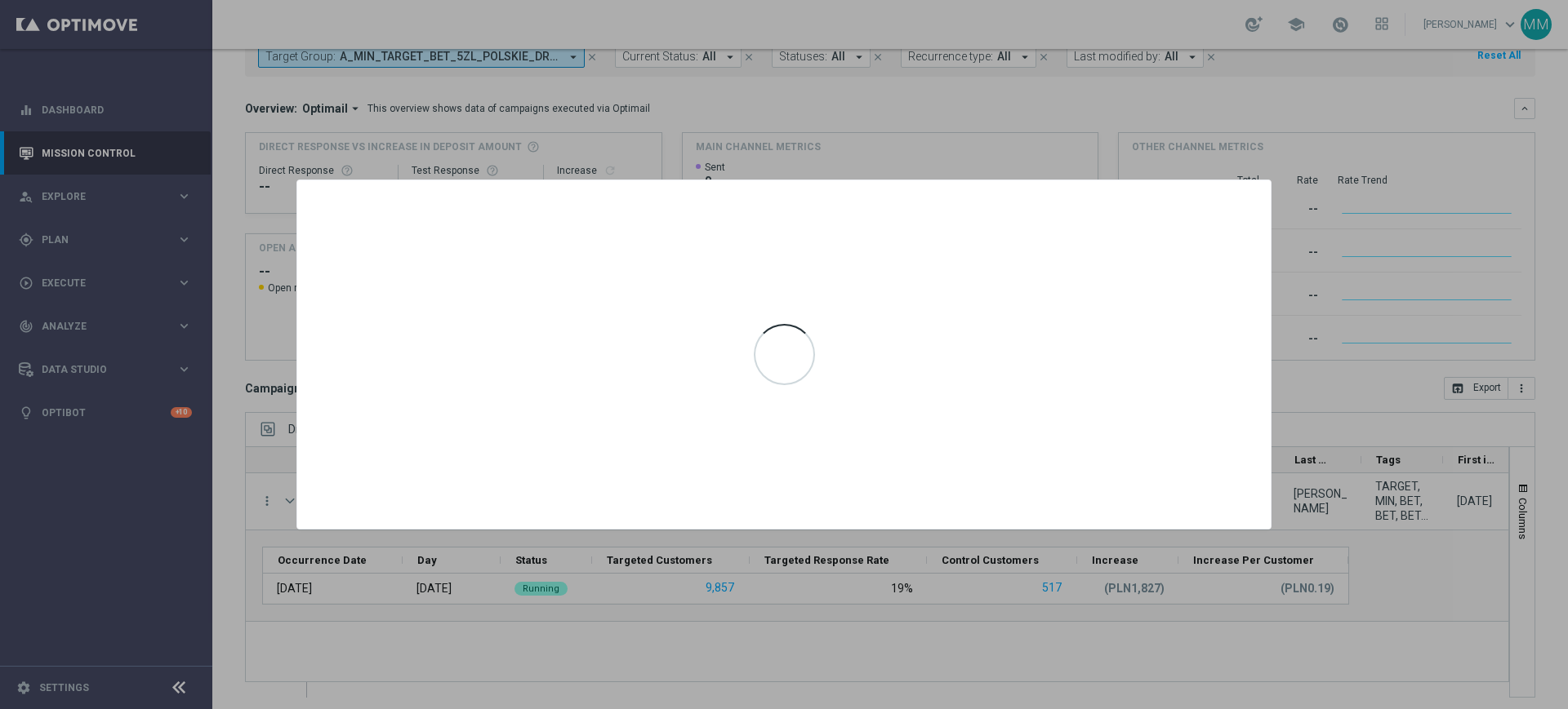
click at [1290, 318] on div at bounding box center [784, 354] width 1568 height 709
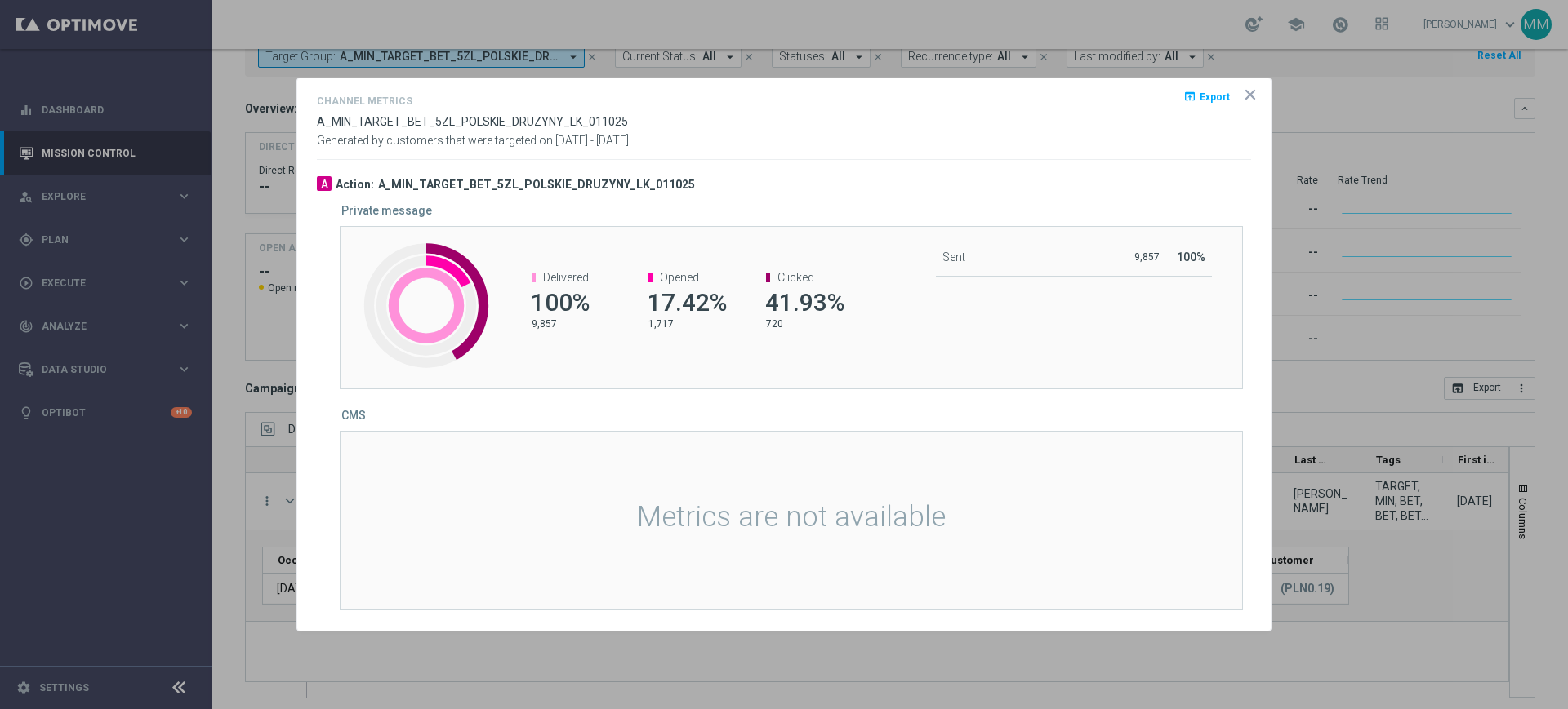
click at [1252, 98] on icon "icon" at bounding box center [1250, 94] width 16 height 16
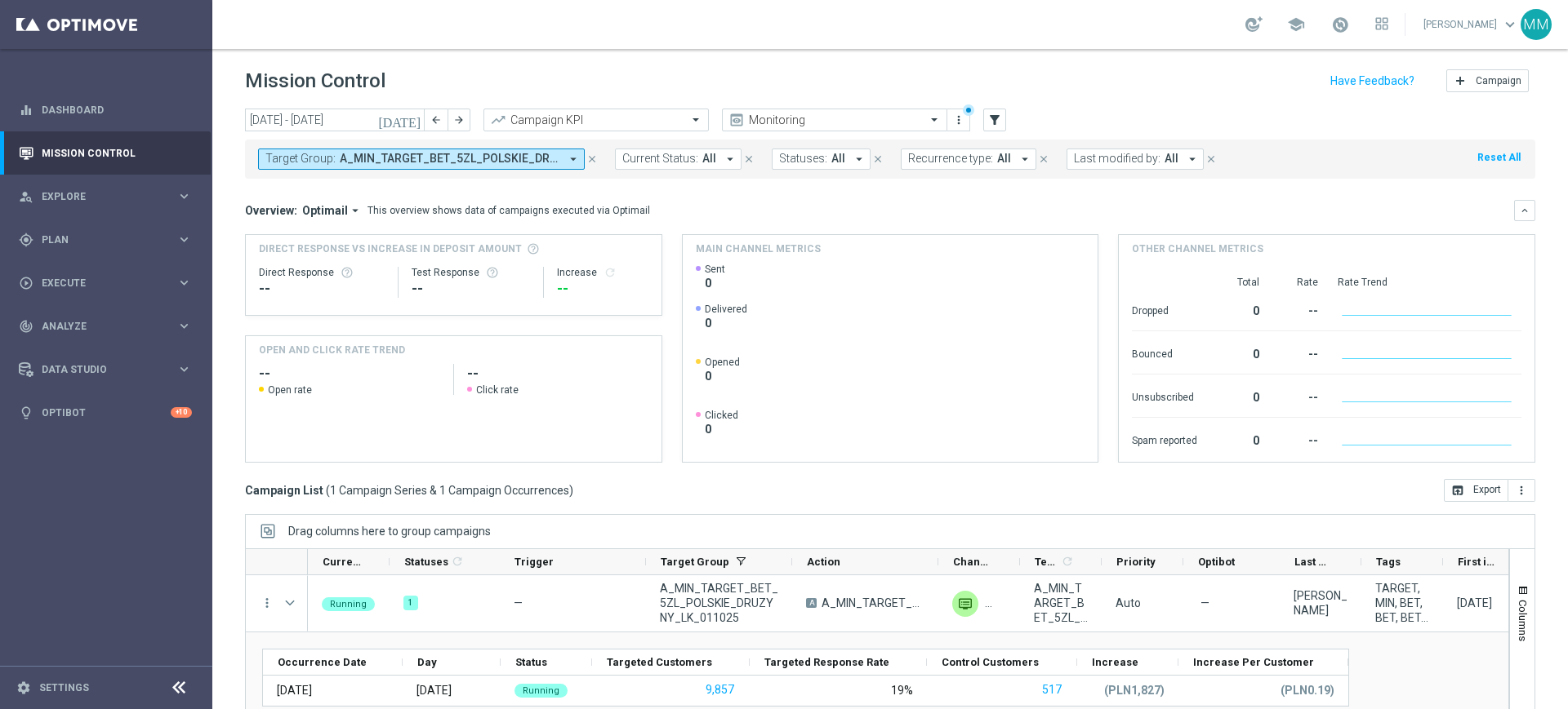
drag, startPoint x: 135, startPoint y: 252, endPoint x: 99, endPoint y: 267, distance: 39.0
click at [135, 252] on div "gps_fixed Plan keyboard_arrow_right" at bounding box center [105, 240] width 211 height 44
click at [91, 269] on link "Target Groups" at bounding box center [106, 273] width 128 height 13
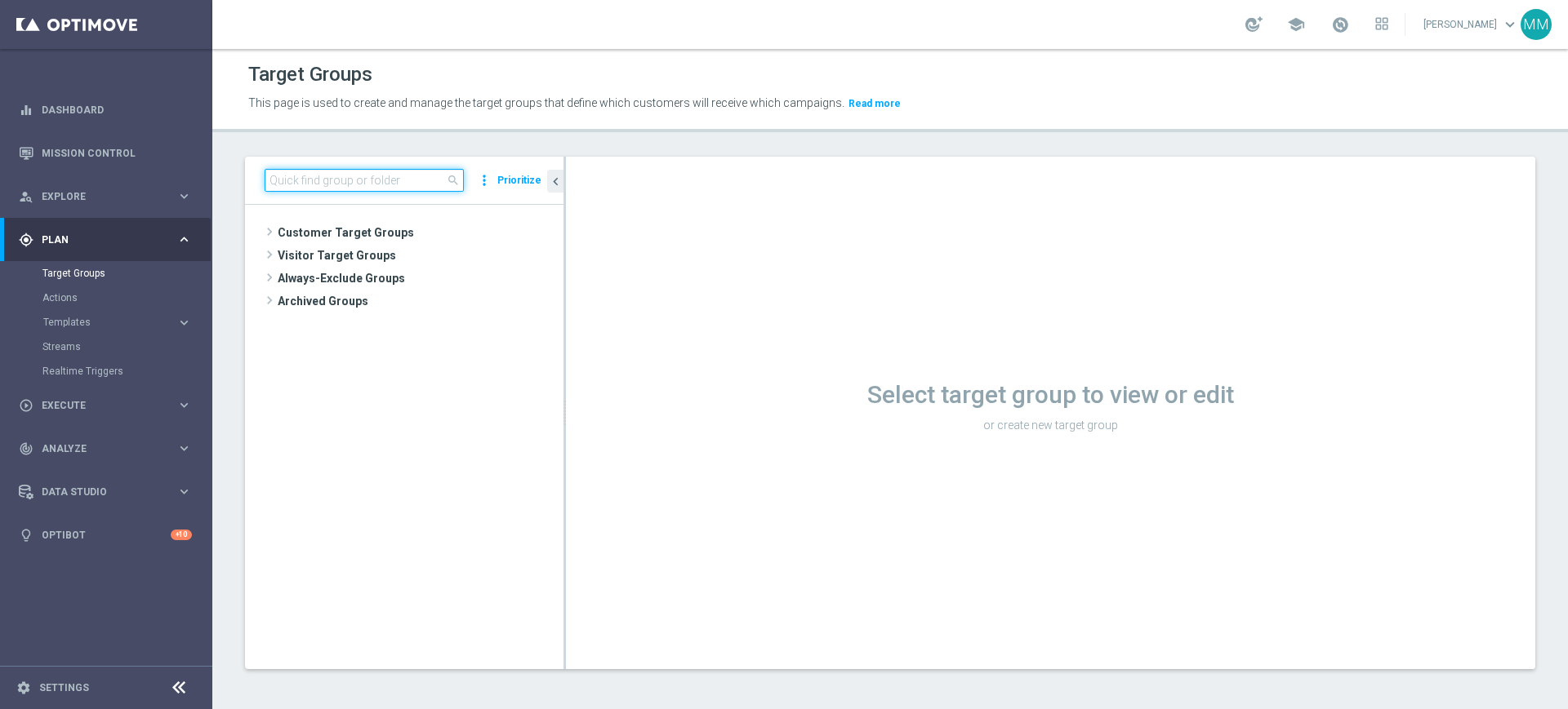
click at [387, 174] on input at bounding box center [364, 180] width 200 height 23
paste input "A_MED_TARGET_BET_25ZL_PL_LKE_011025"
type input "A_MED_TARGET_BET_25ZL_PL_LKE_011025"
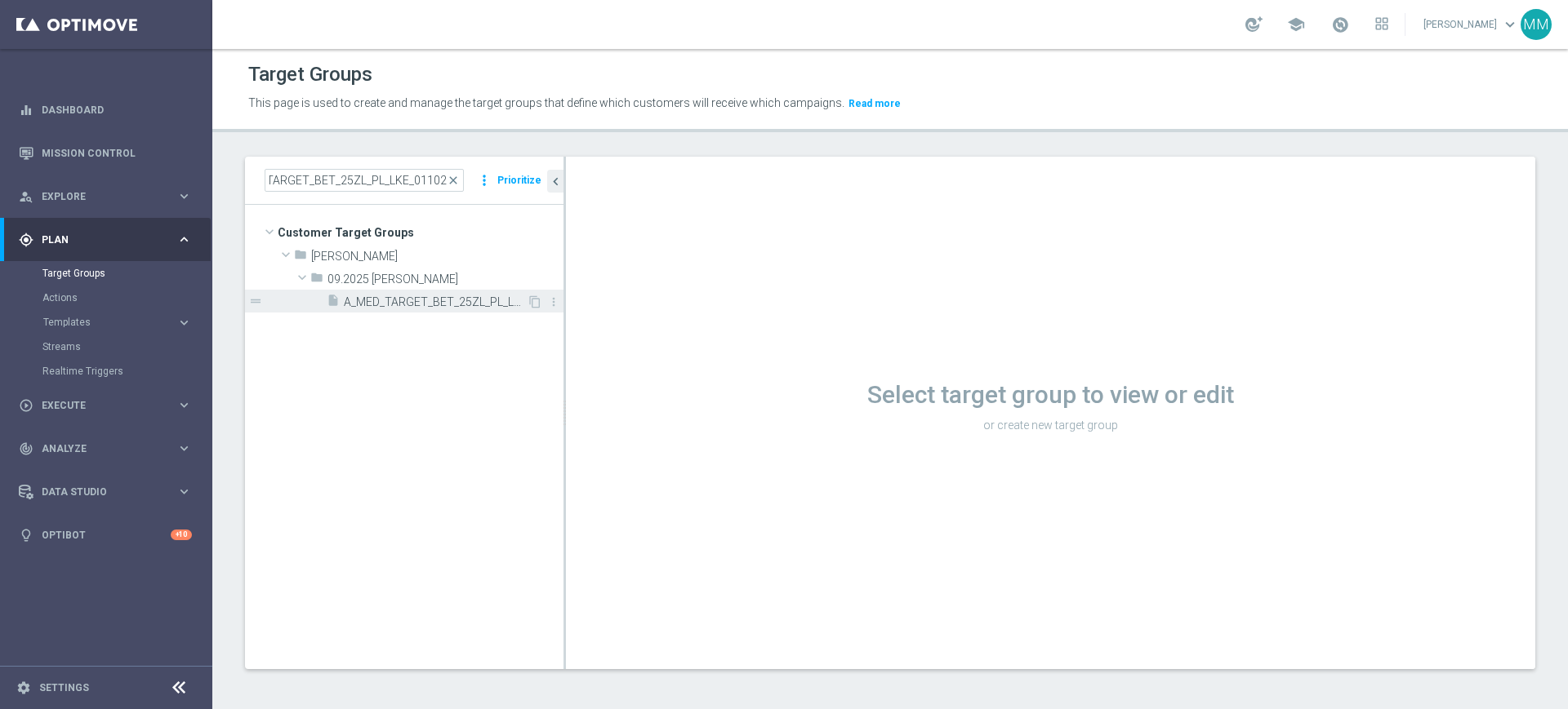
click at [392, 304] on span "A_MED_TARGET_BET_25ZL_PL_LKE_011025" at bounding box center [435, 302] width 183 height 14
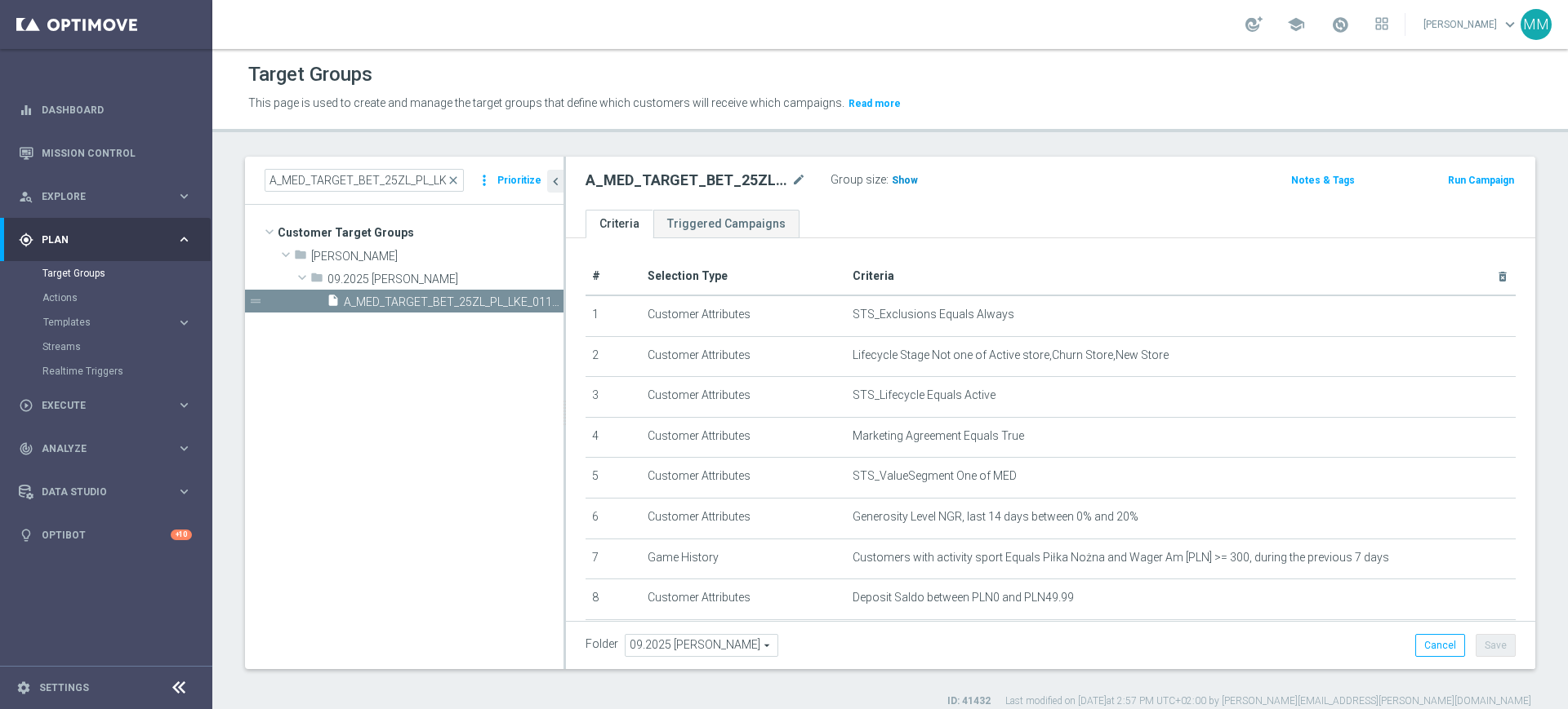
click at [911, 175] on span "Show" at bounding box center [905, 180] width 27 height 11
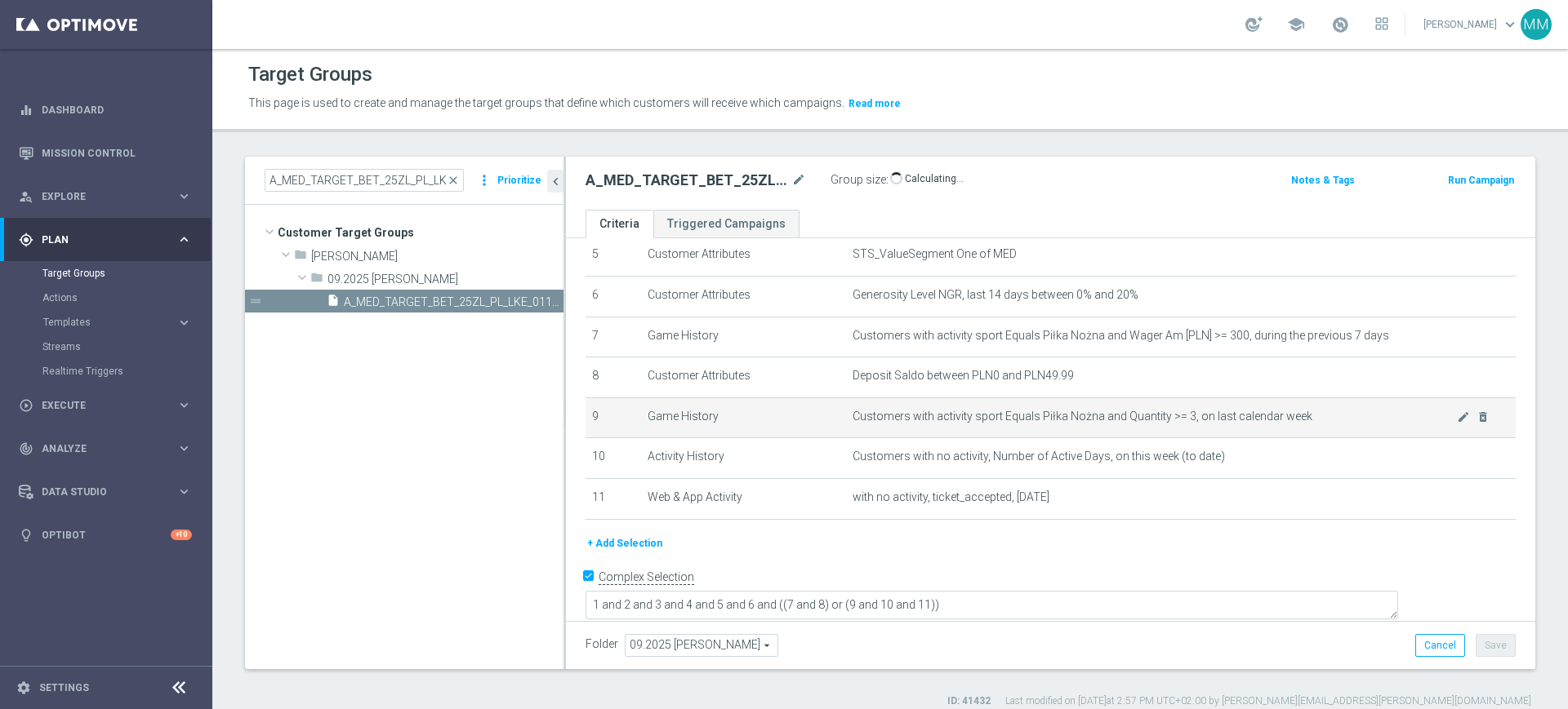
scroll to position [223, 0]
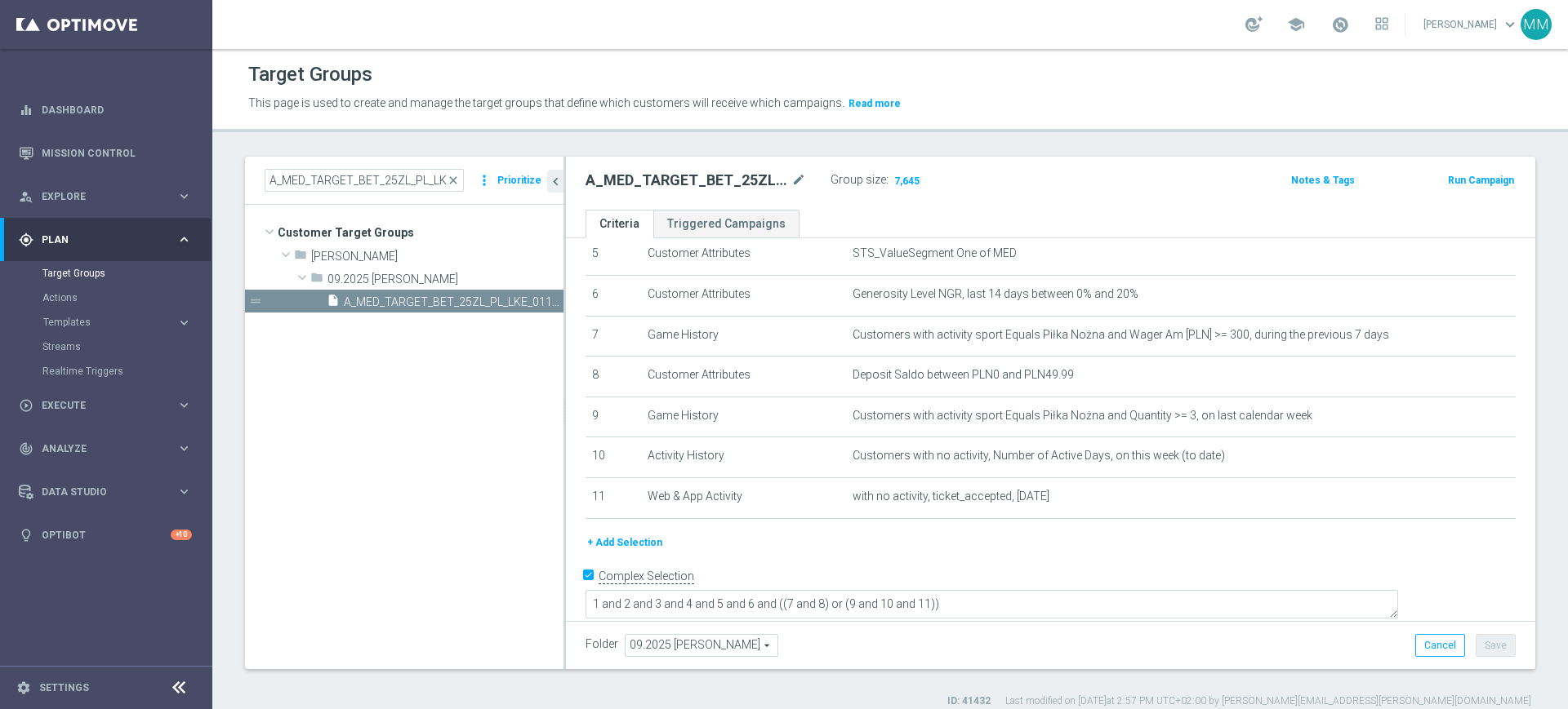
click at [697, 176] on h2 "A_MED_TARGET_BET_25ZL_PL_LKE_011025" at bounding box center [687, 180] width 202 height 20
copy h2 "A_MED_TARGET_BET_25ZL_PL_LKE_011025"
click at [131, 147] on link "Mission Control" at bounding box center [117, 152] width 150 height 44
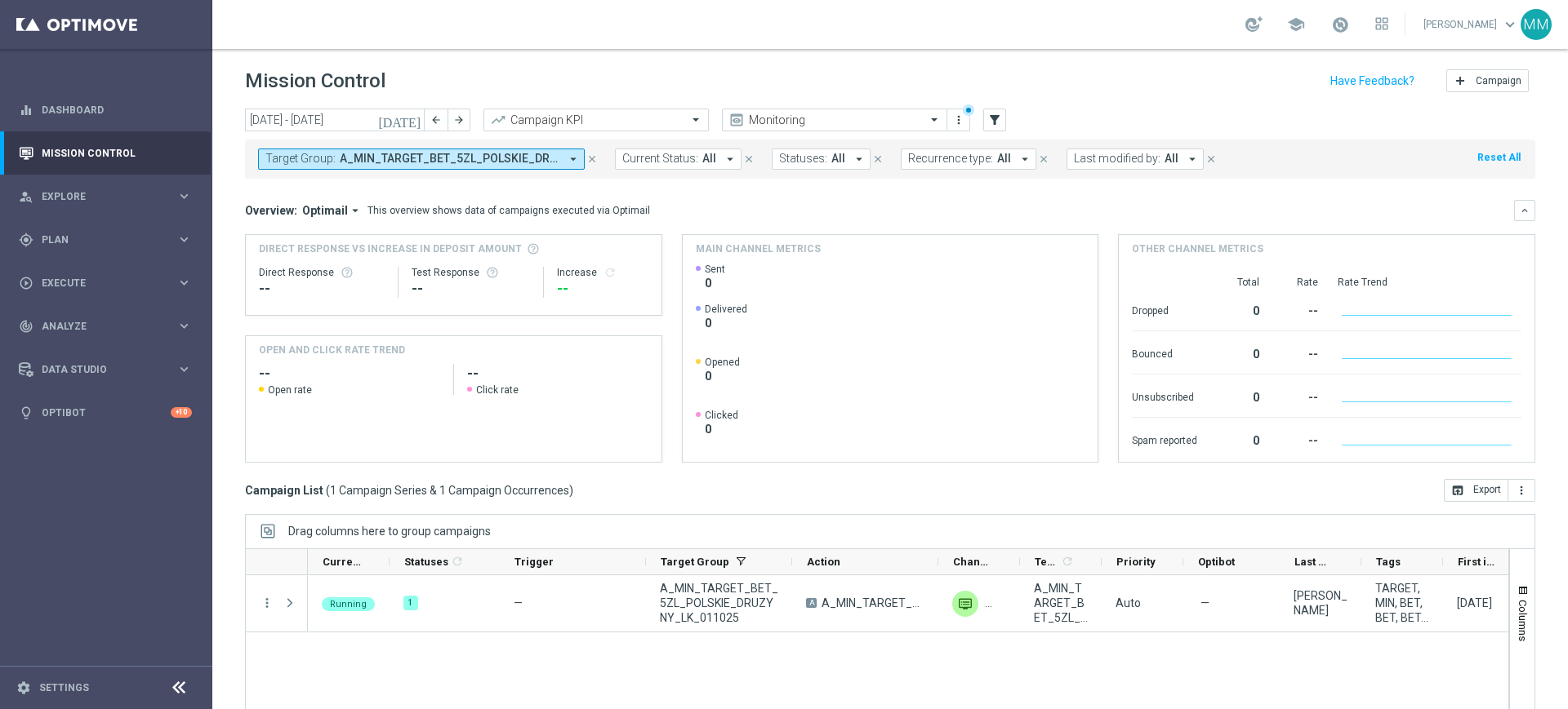
click at [322, 146] on div "Target Group: A_MIN_TARGET_BET_5ZL_POLSKIE_DRUZYNY_LK_011025 arrow_drop_down cl…" at bounding box center [890, 159] width 1290 height 39
click at [319, 149] on button "Target Group: A_MIN_TARGET_BET_5ZL_POLSKIE_DRUZYNY_LK_011025 arrow_drop_down" at bounding box center [421, 159] width 326 height 21
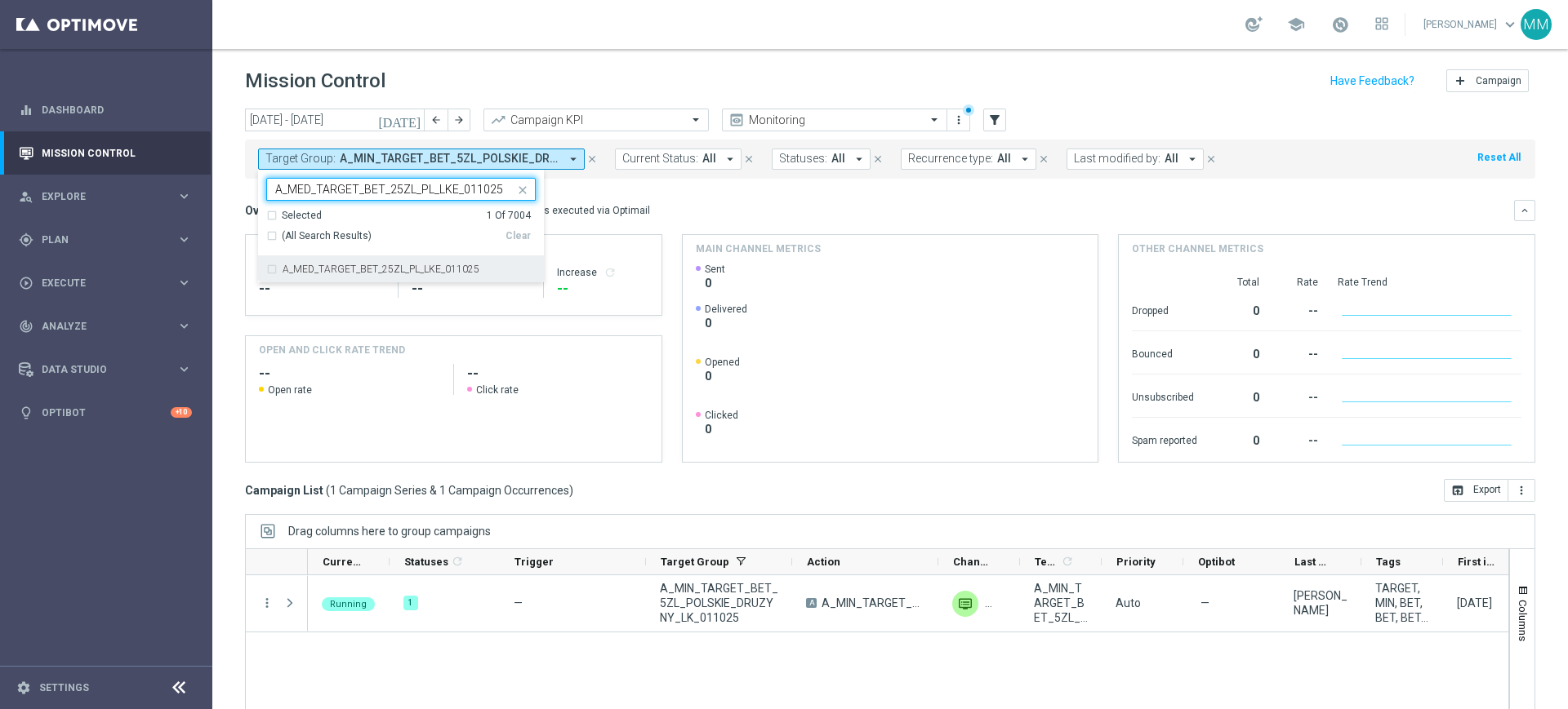
click at [322, 270] on label "A_MED_TARGET_BET_25ZL_PL_LKE_011025" at bounding box center [381, 269] width 197 height 9
type input "A_MED_TARGET_BET_25ZL_PL_LKE_011025"
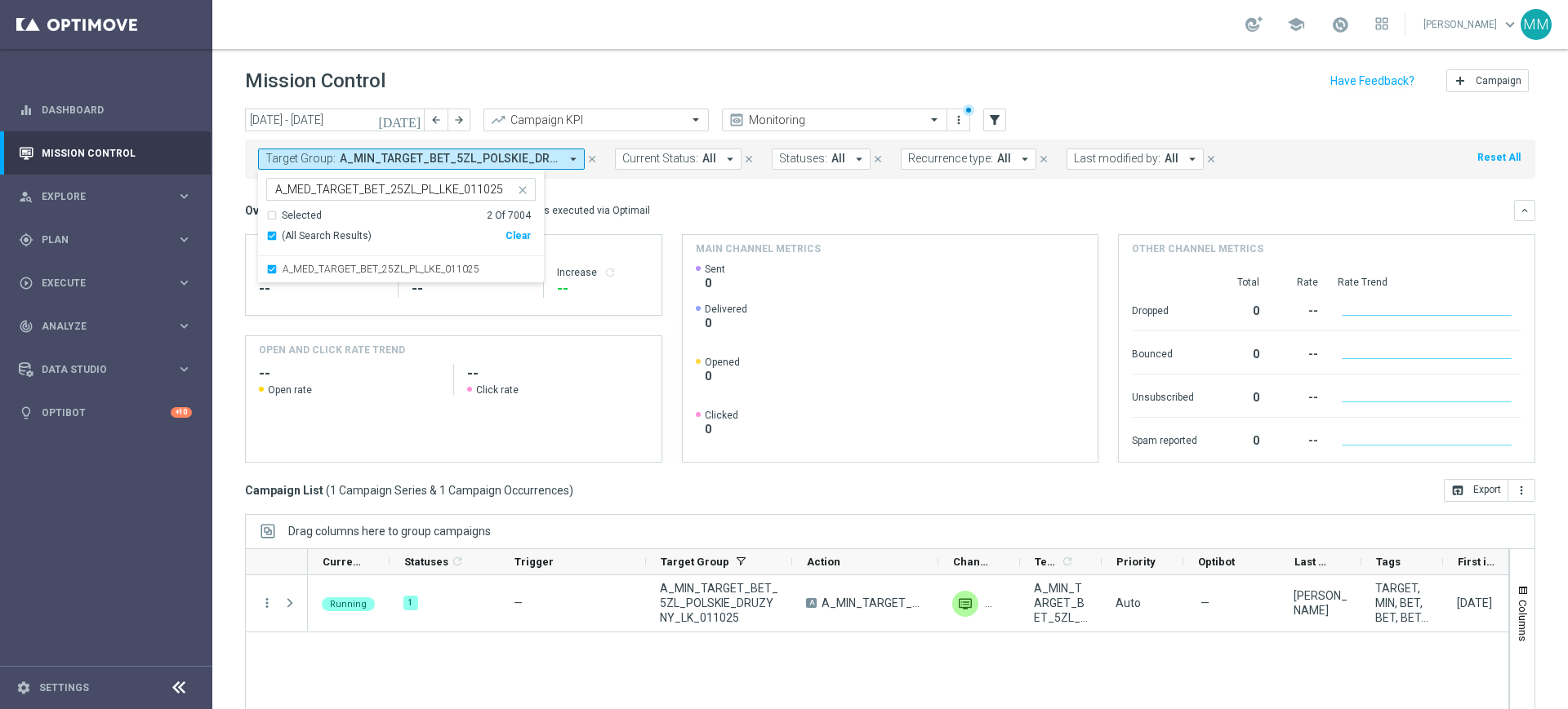
click at [748, 245] on h4 "Main channel metrics" at bounding box center [758, 248] width 125 height 15
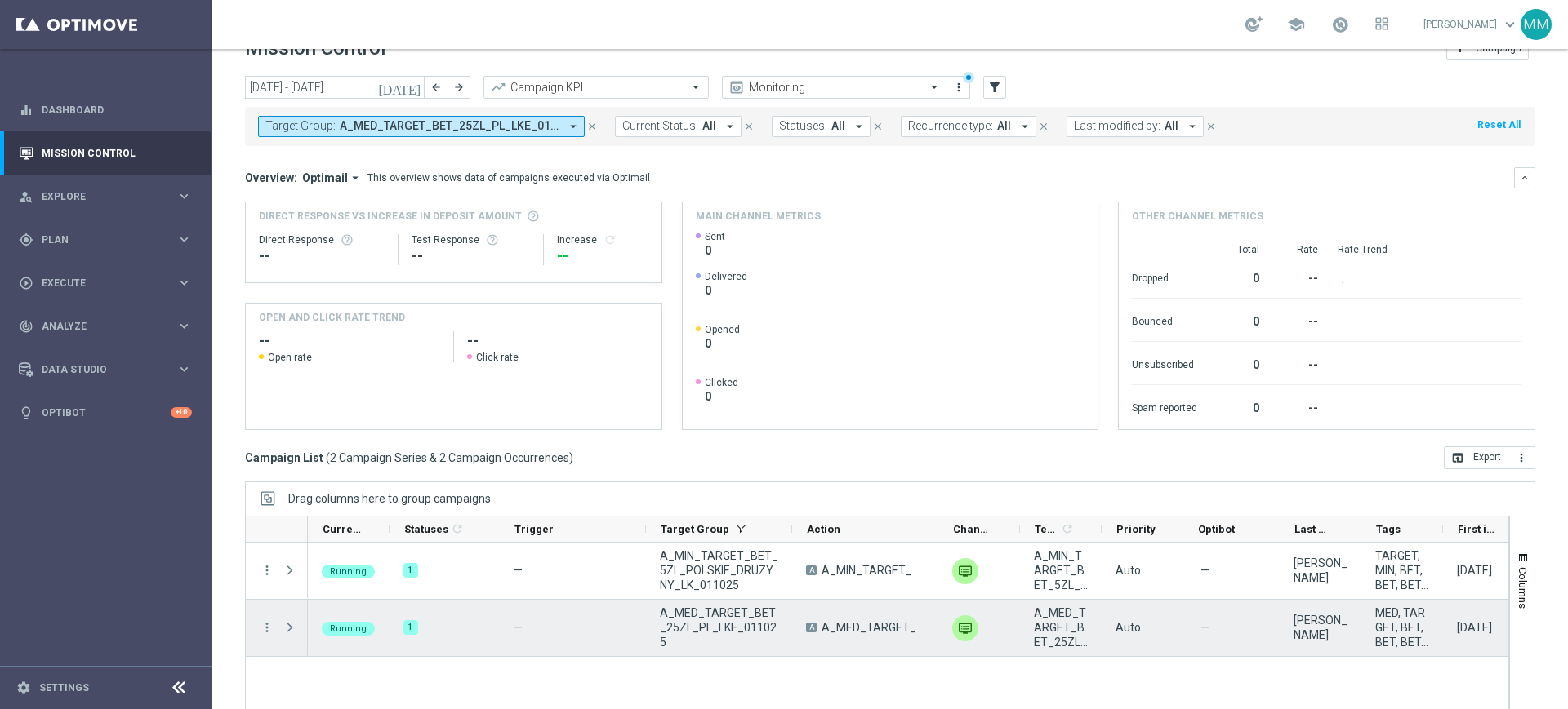
scroll to position [107, 0]
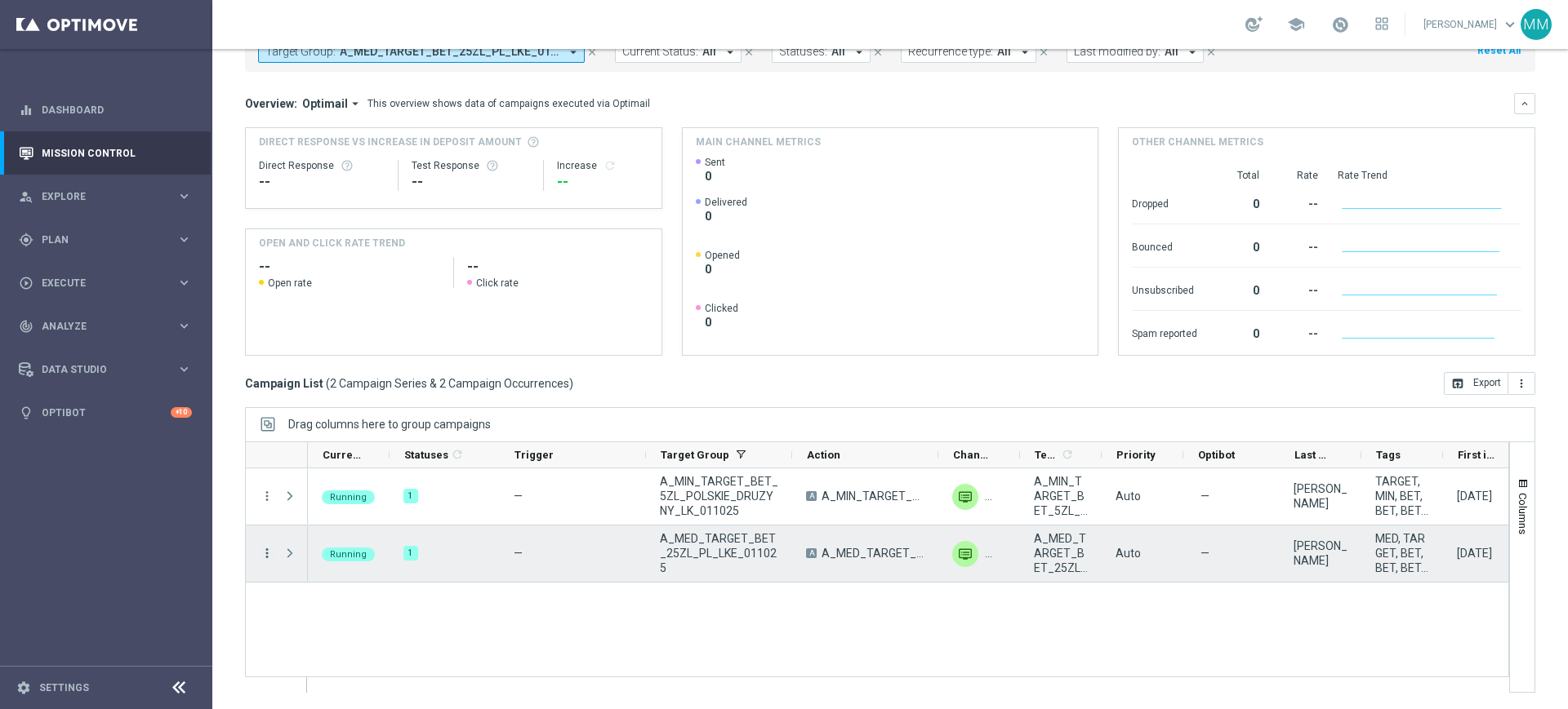
click at [272, 559] on icon "more_vert" at bounding box center [266, 553] width 15 height 15
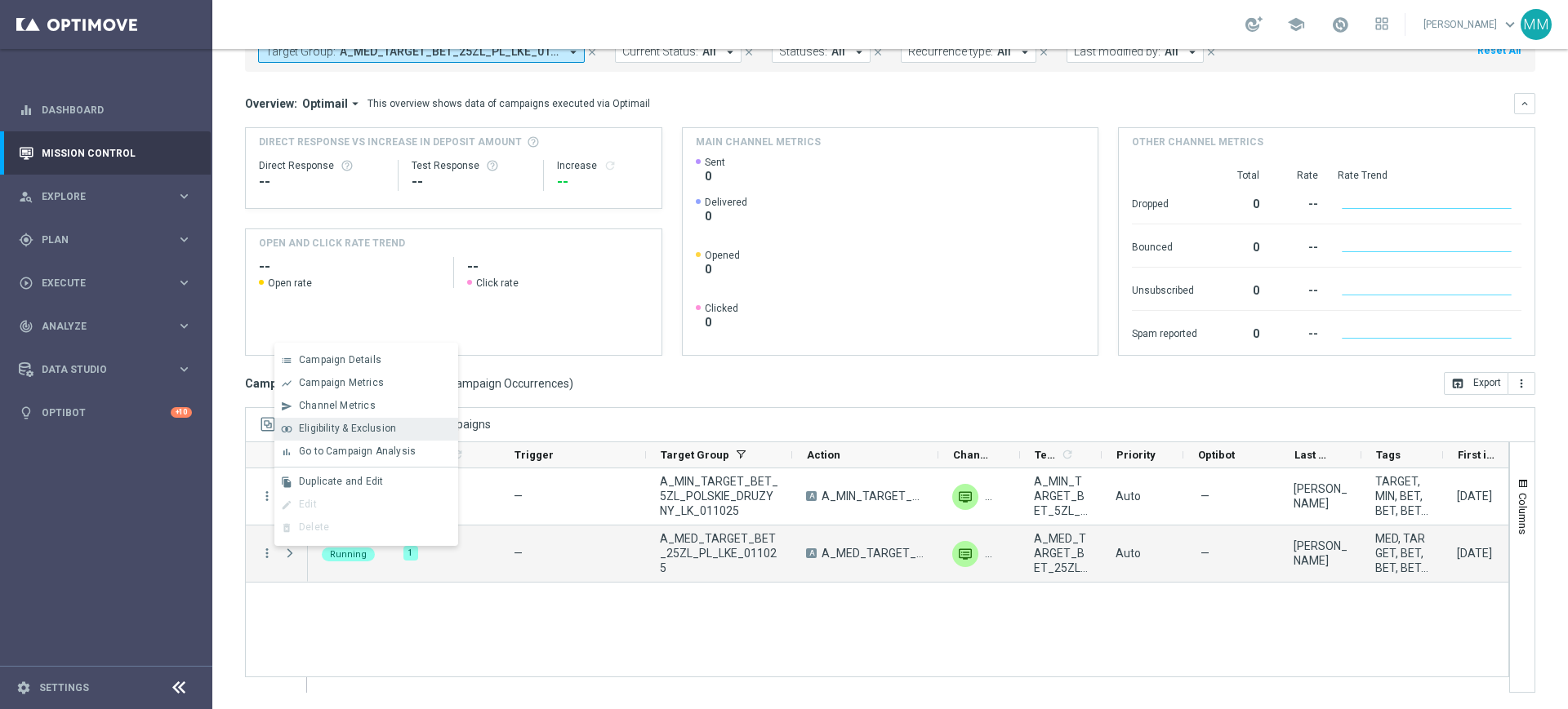
click at [344, 425] on span "Eligibility & Exclusion" at bounding box center [347, 428] width 97 height 11
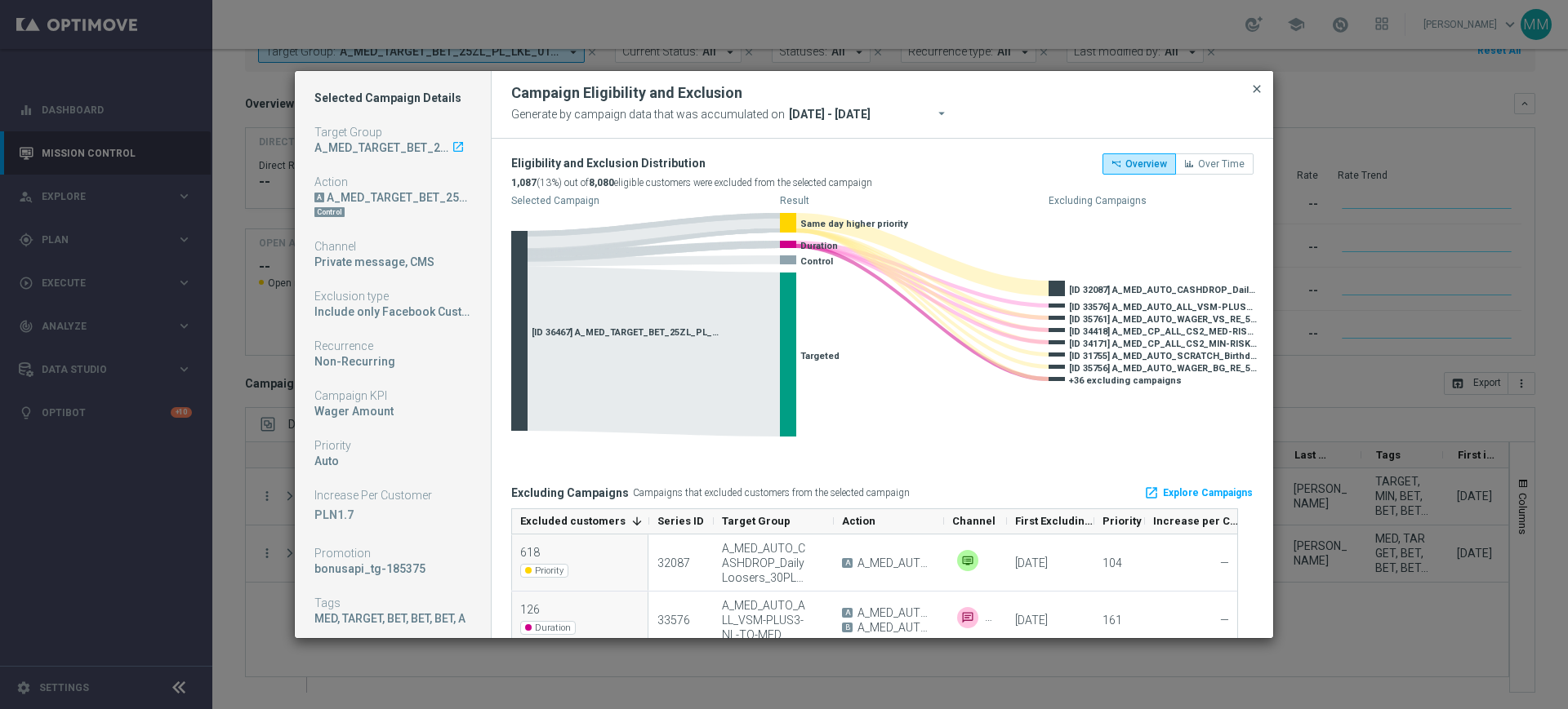
click at [1254, 91] on span "close" at bounding box center [1257, 88] width 13 height 13
